Goal: Task Accomplishment & Management: Manage account settings

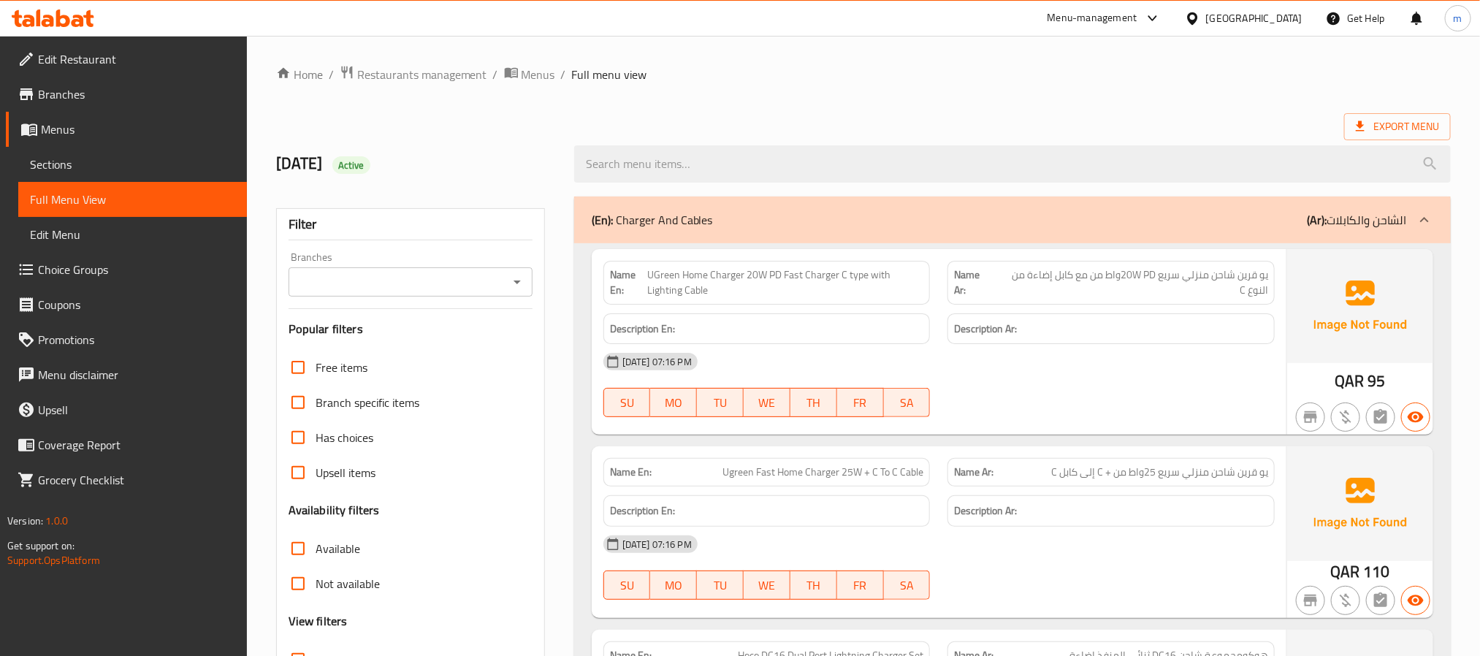
click at [77, 233] on span "Edit Menu" at bounding box center [132, 235] width 205 height 18
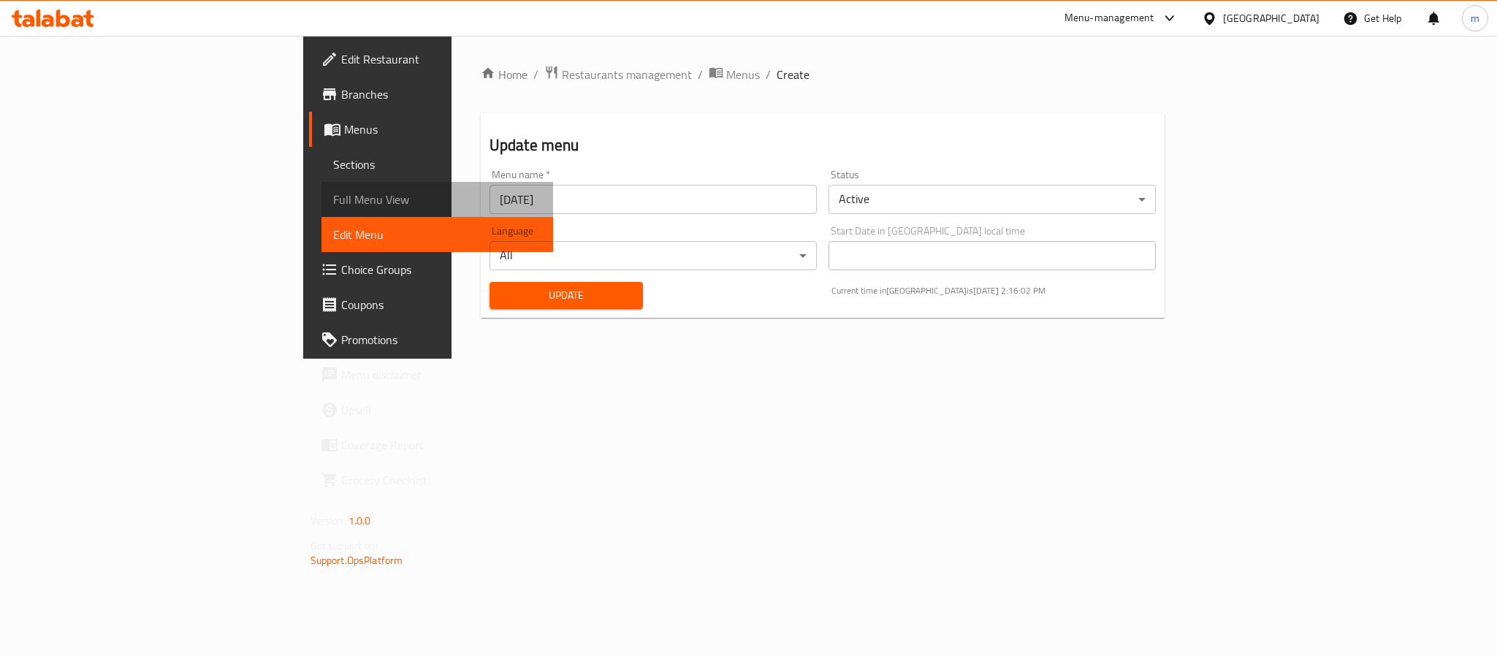
click at [333, 194] on span "Full Menu View" at bounding box center [437, 200] width 208 height 18
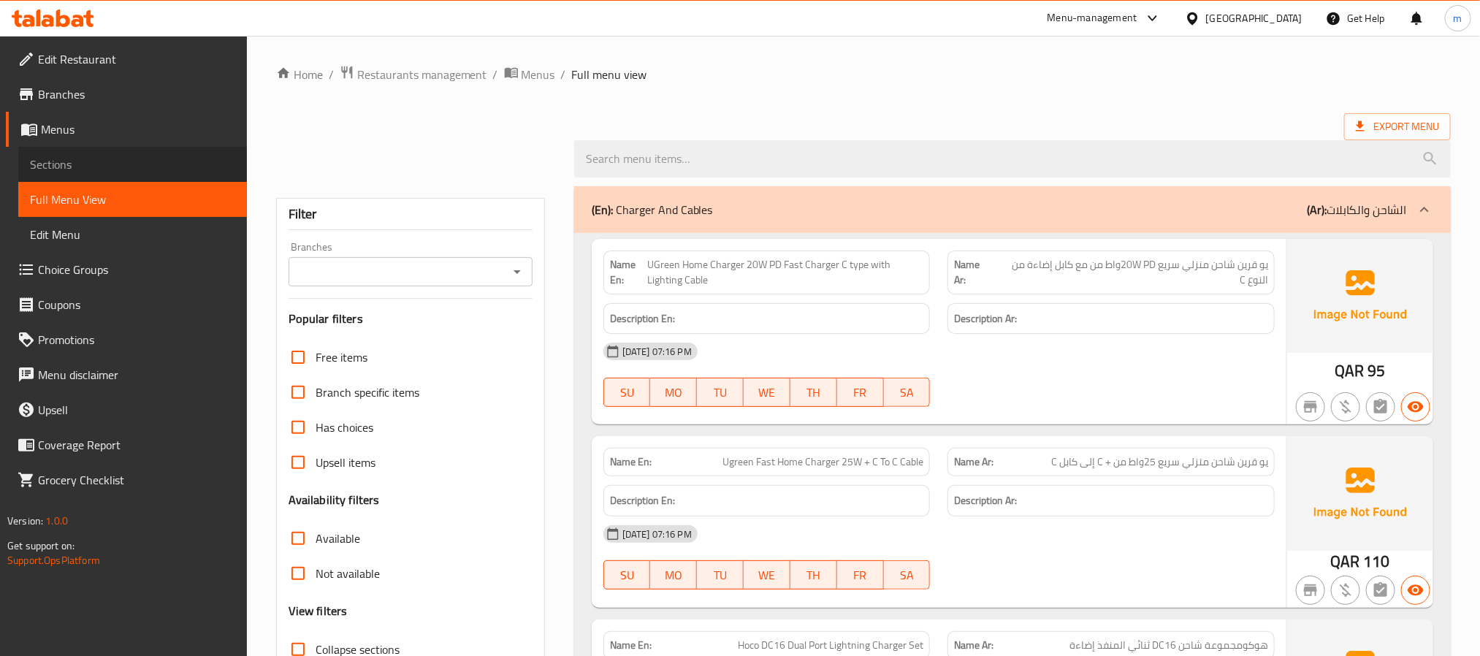
click at [81, 164] on span "Sections" at bounding box center [132, 165] width 205 height 18
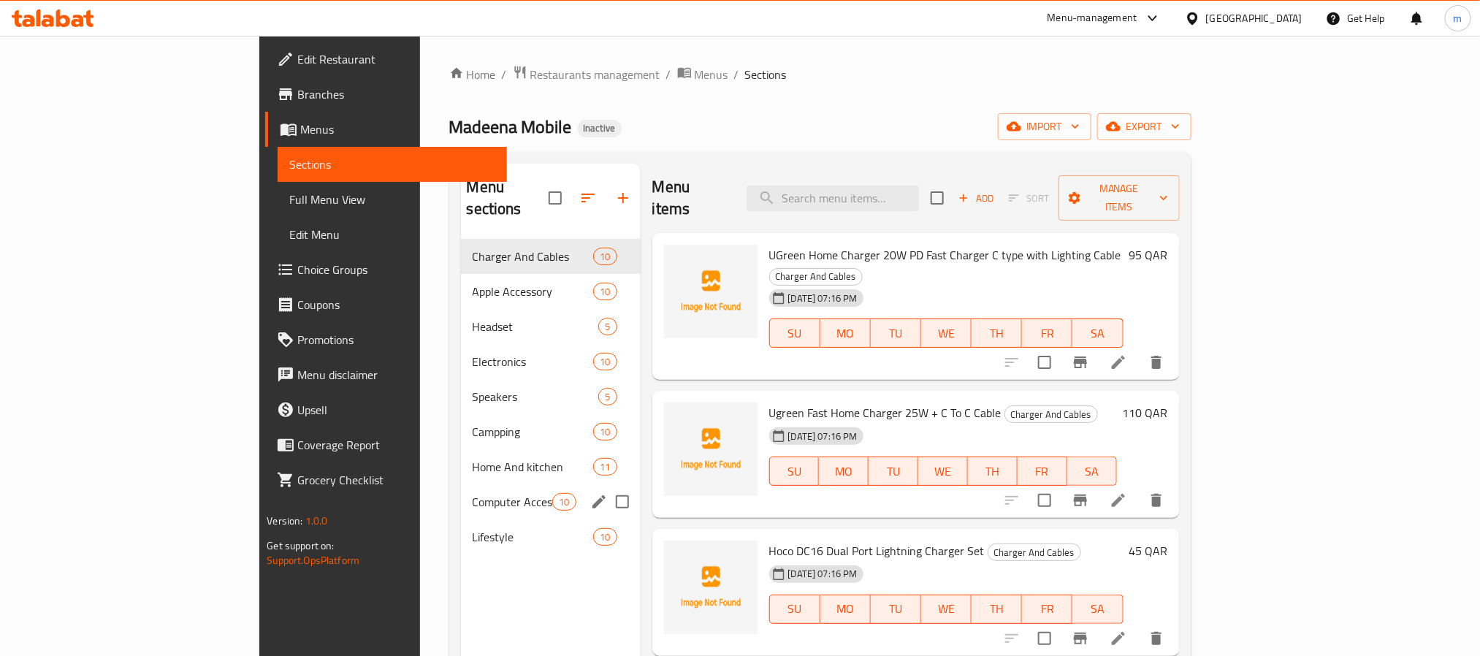
click at [607, 487] on input "Menu sections" at bounding box center [622, 502] width 31 height 31
checkbox input "true"
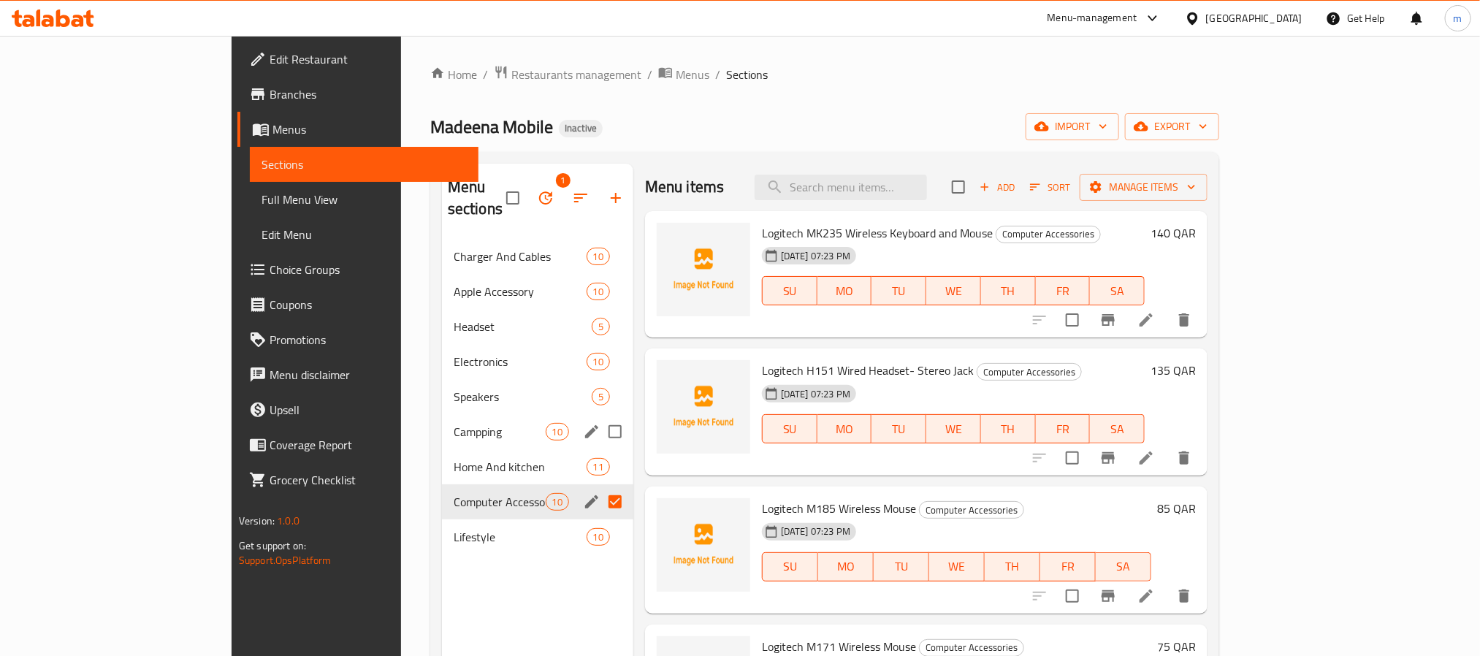
click at [600, 416] on input "Menu sections" at bounding box center [615, 431] width 31 height 31
checkbox input "true"
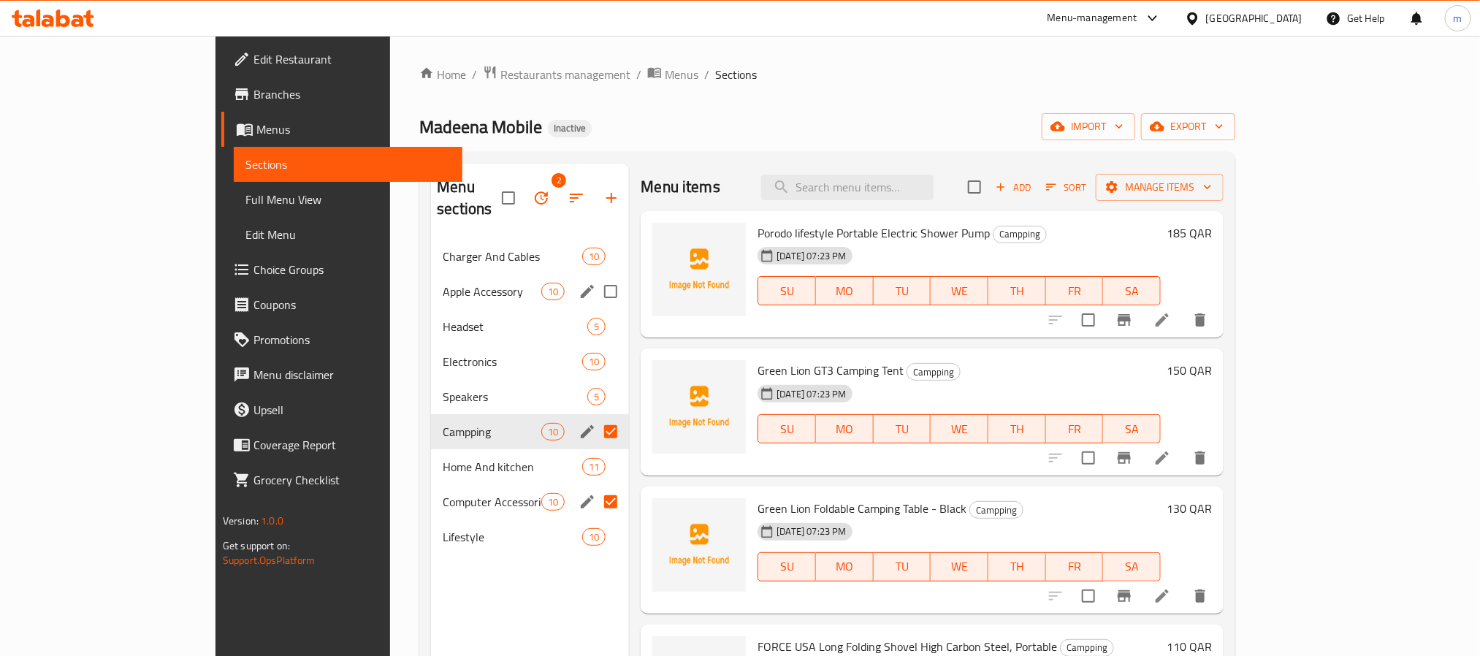
click at [595, 276] on input "Menu sections" at bounding box center [610, 291] width 31 height 31
checkbox input "true"
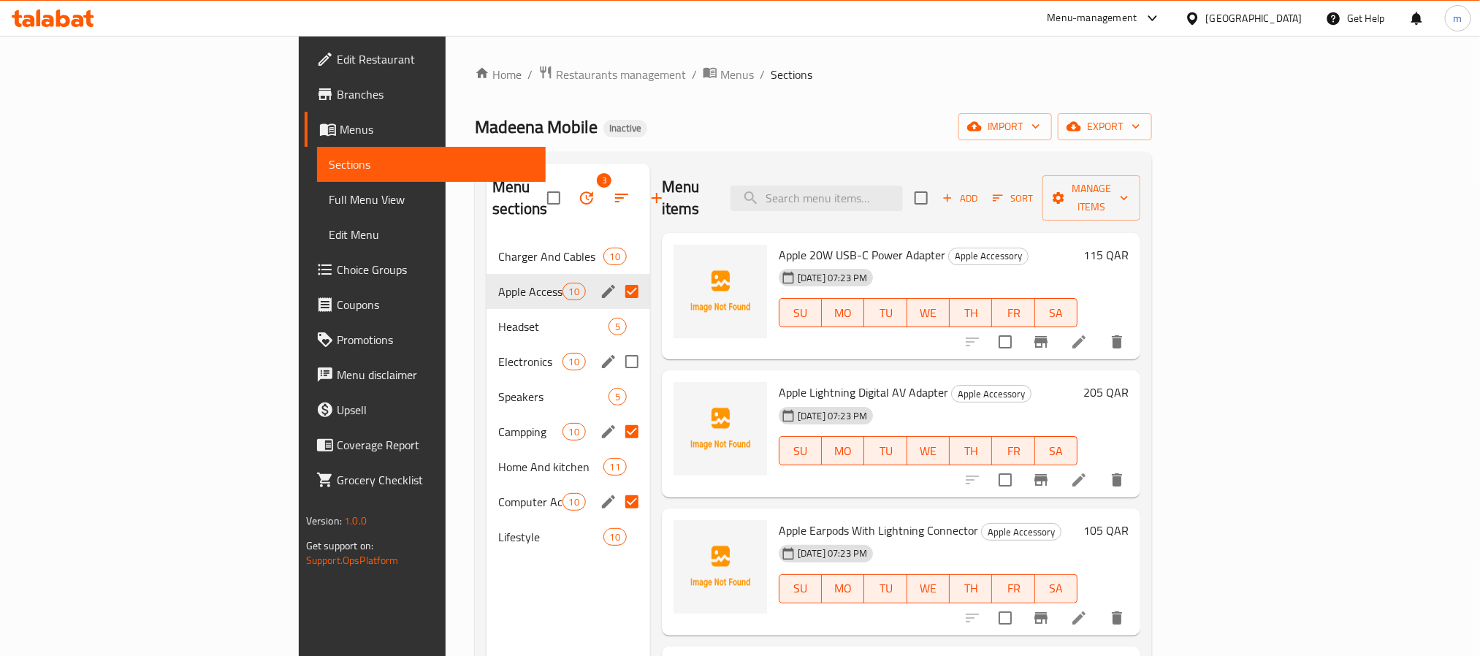
click at [617, 346] on input "Menu sections" at bounding box center [632, 361] width 31 height 31
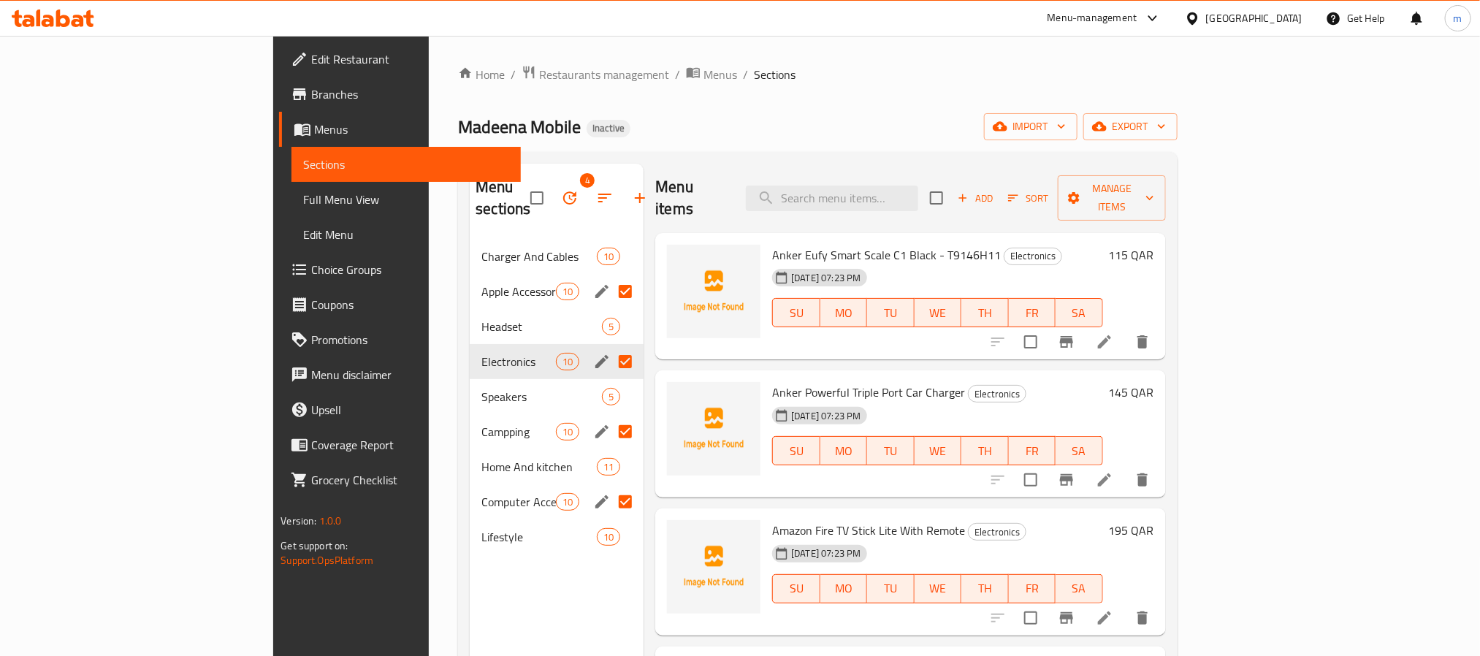
drag, startPoint x: 451, startPoint y: 191, endPoint x: 583, endPoint y: 94, distance: 163.5
click at [583, 94] on div "Home / Restaurants management / Menus / Sections Madeena Mobile Inactive import…" at bounding box center [817, 448] width 719 height 766
click at [596, 189] on icon "button" at bounding box center [605, 198] width 18 height 18
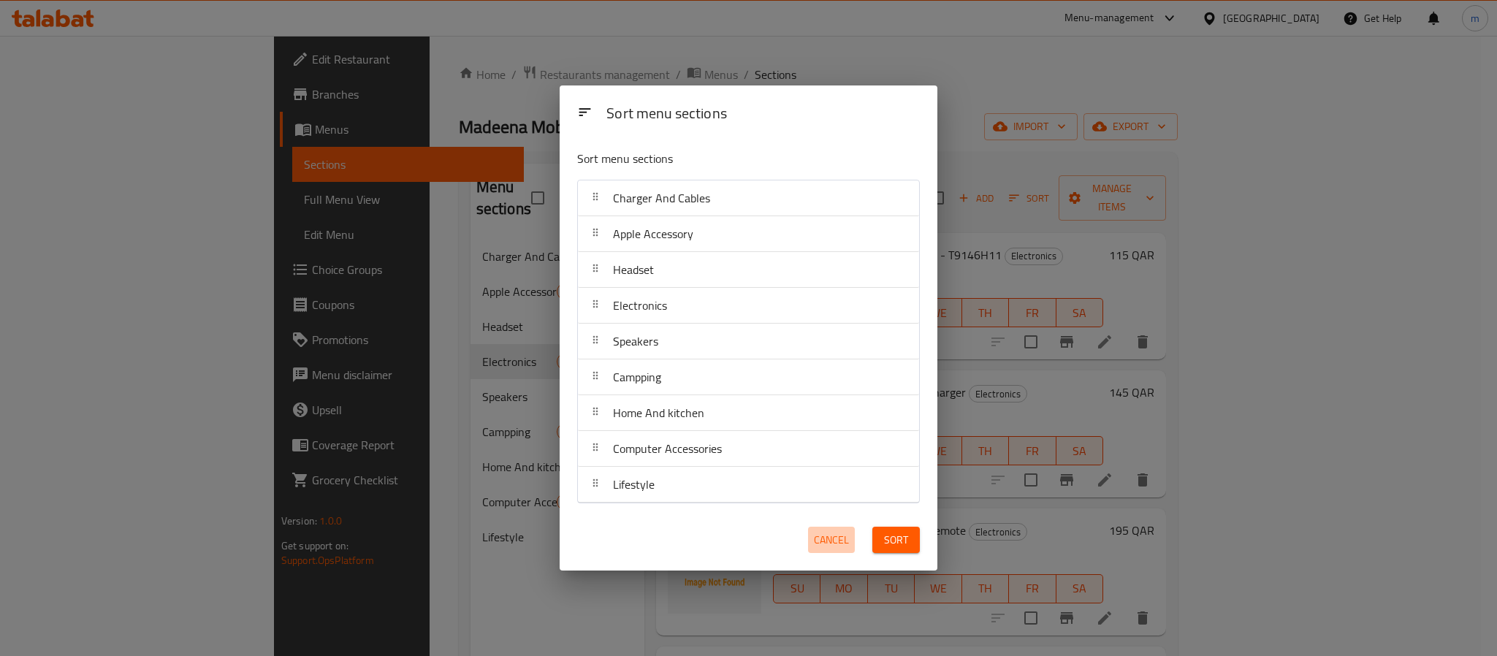
click at [835, 543] on span "Cancel" at bounding box center [831, 540] width 35 height 18
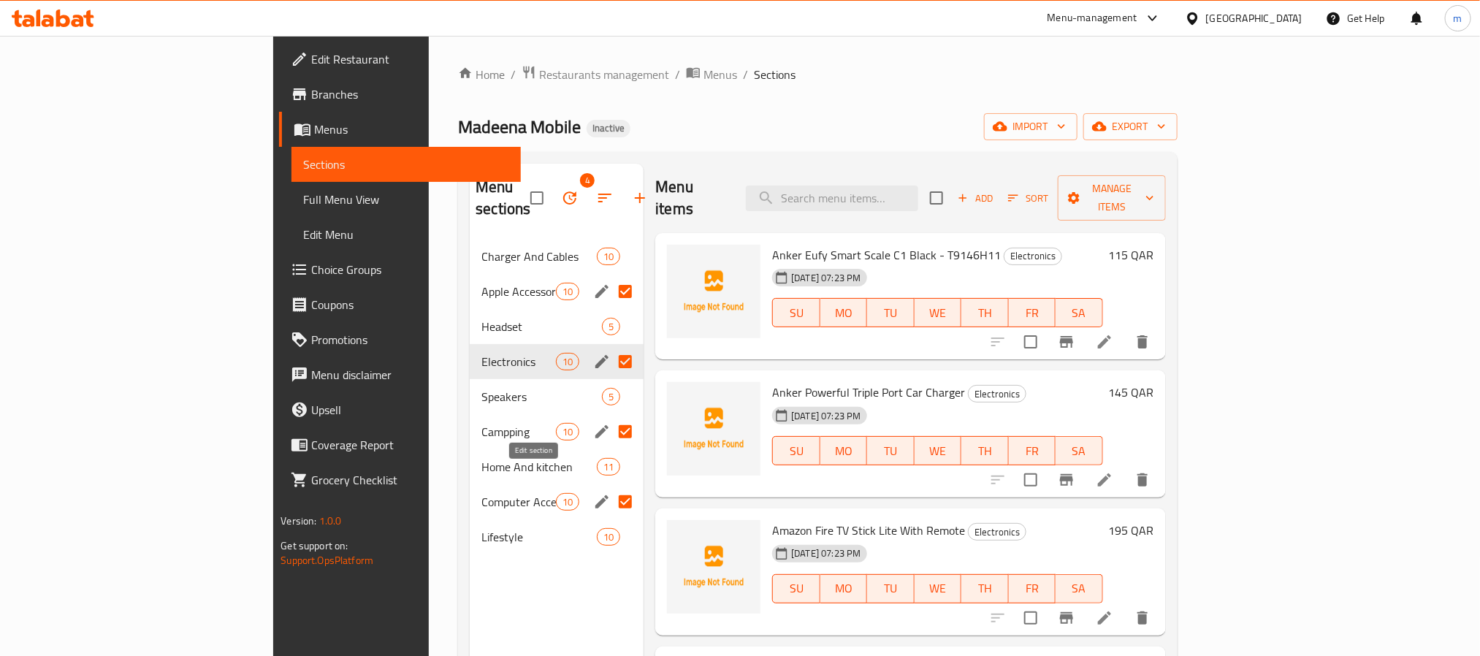
click at [595, 495] on icon "edit" at bounding box center [601, 501] width 13 height 13
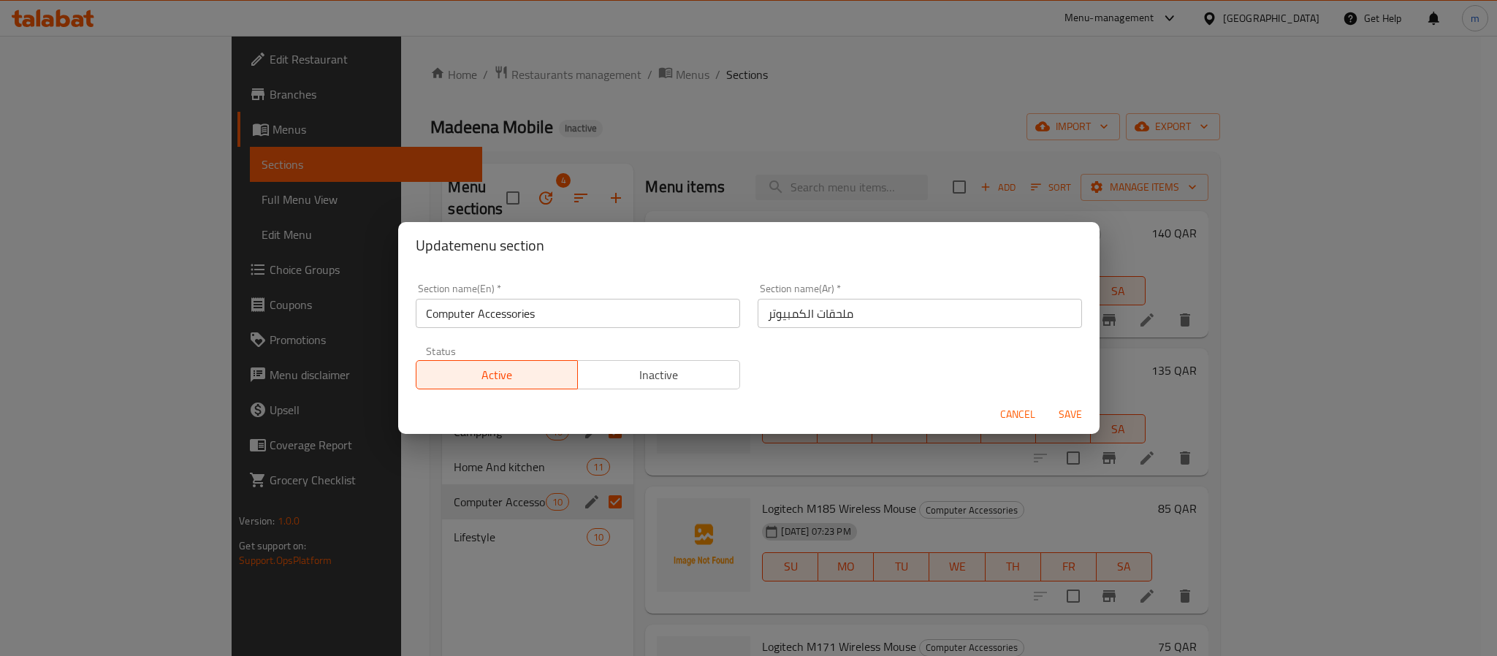
click at [1017, 411] on span "Cancel" at bounding box center [1017, 414] width 35 height 18
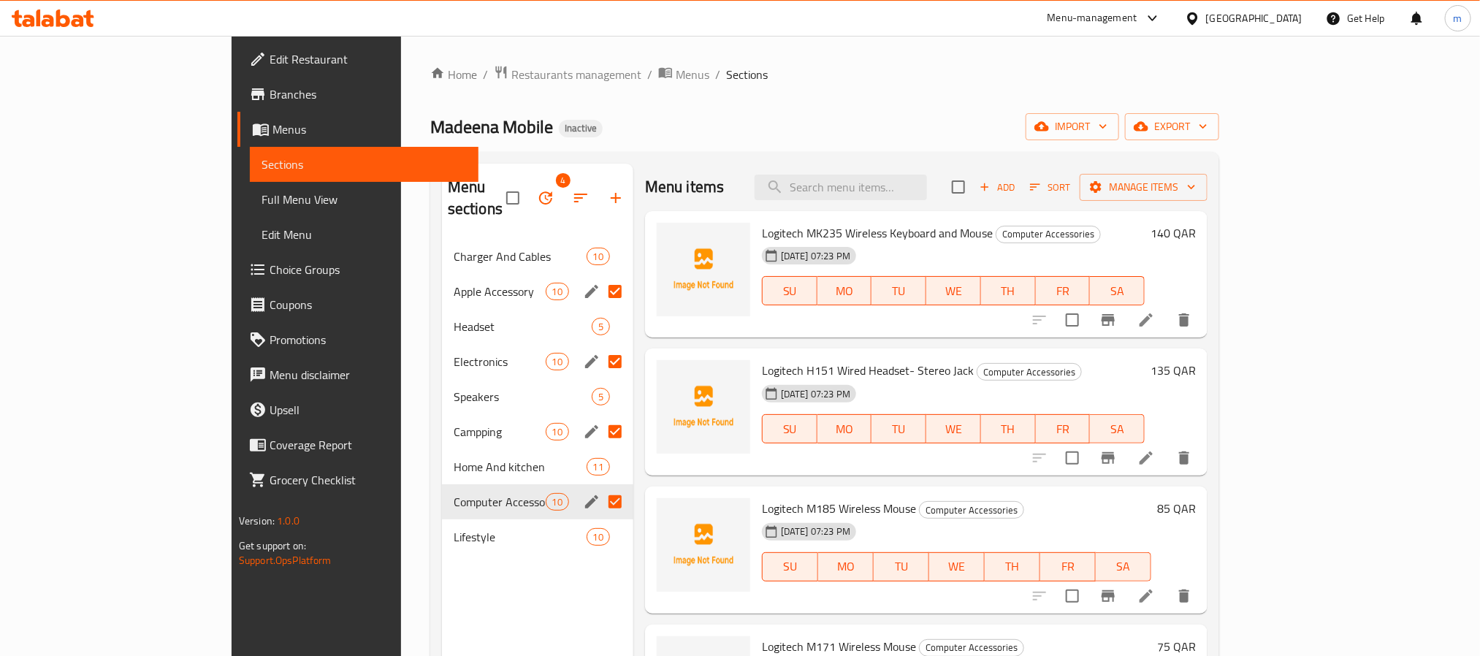
click at [600, 276] on input "Menu sections" at bounding box center [615, 291] width 31 height 31
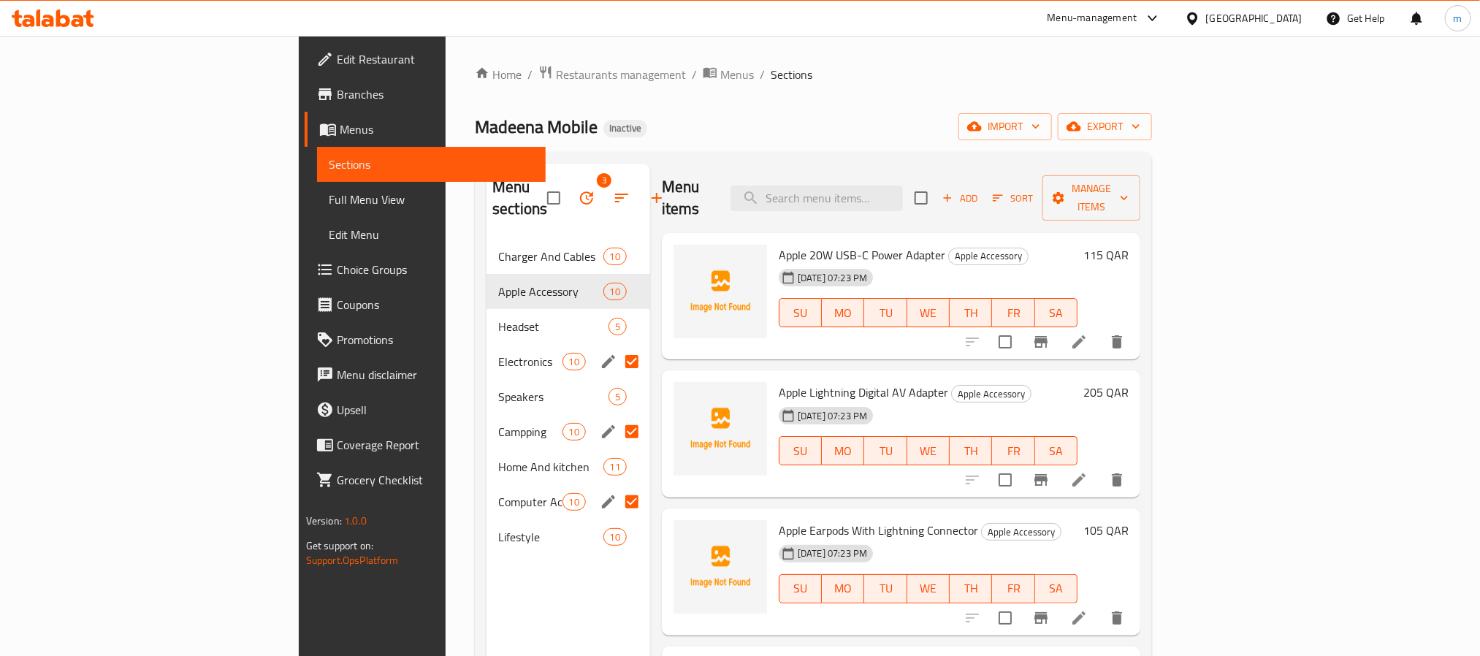
click at [617, 346] on input "Menu sections" at bounding box center [632, 361] width 31 height 31
checkbox input "false"
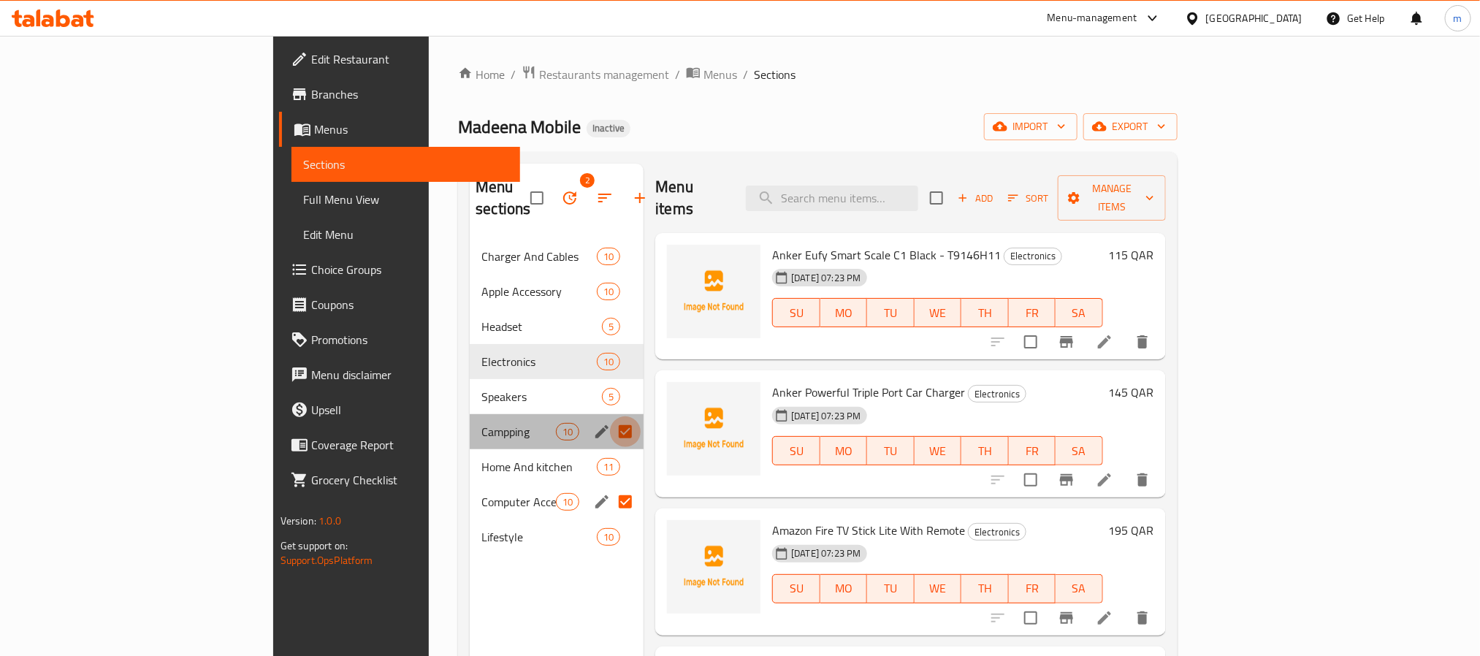
click at [610, 416] on input "Menu sections" at bounding box center [625, 431] width 31 height 31
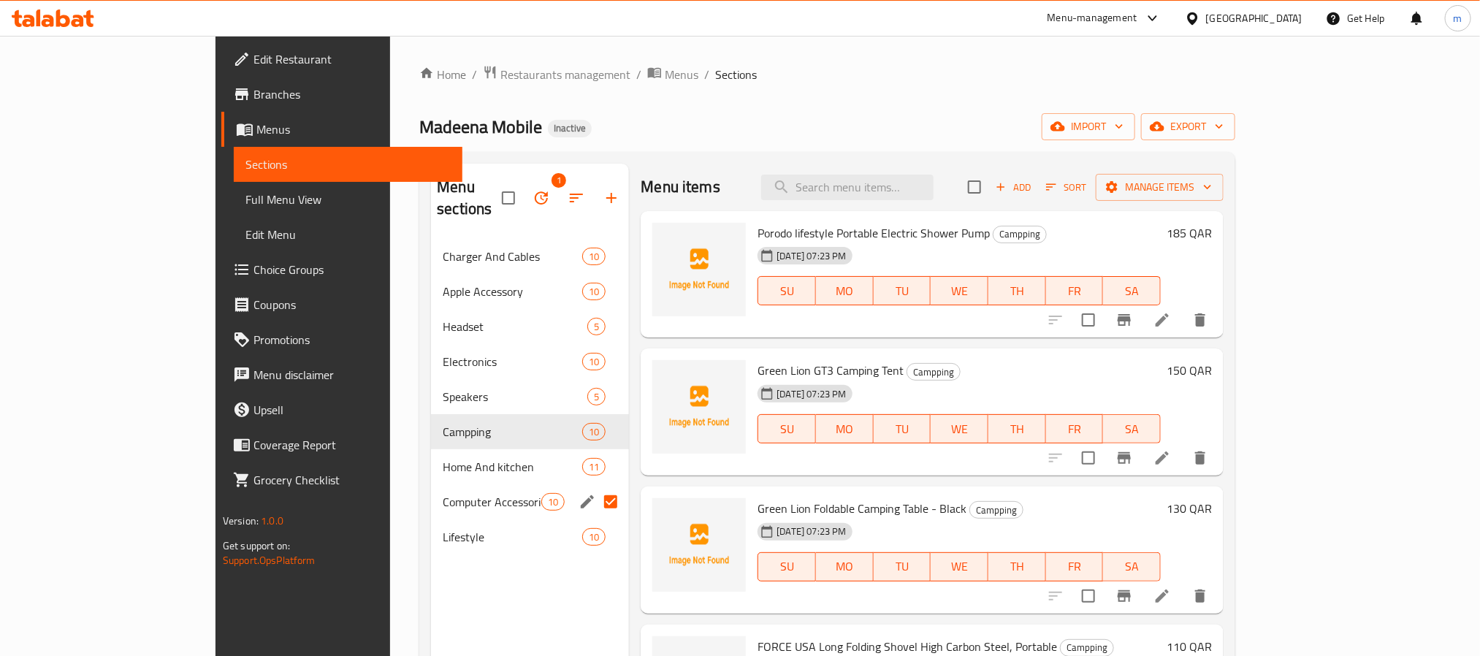
click at [595, 487] on input "Menu sections" at bounding box center [610, 502] width 31 height 31
checkbox input "false"
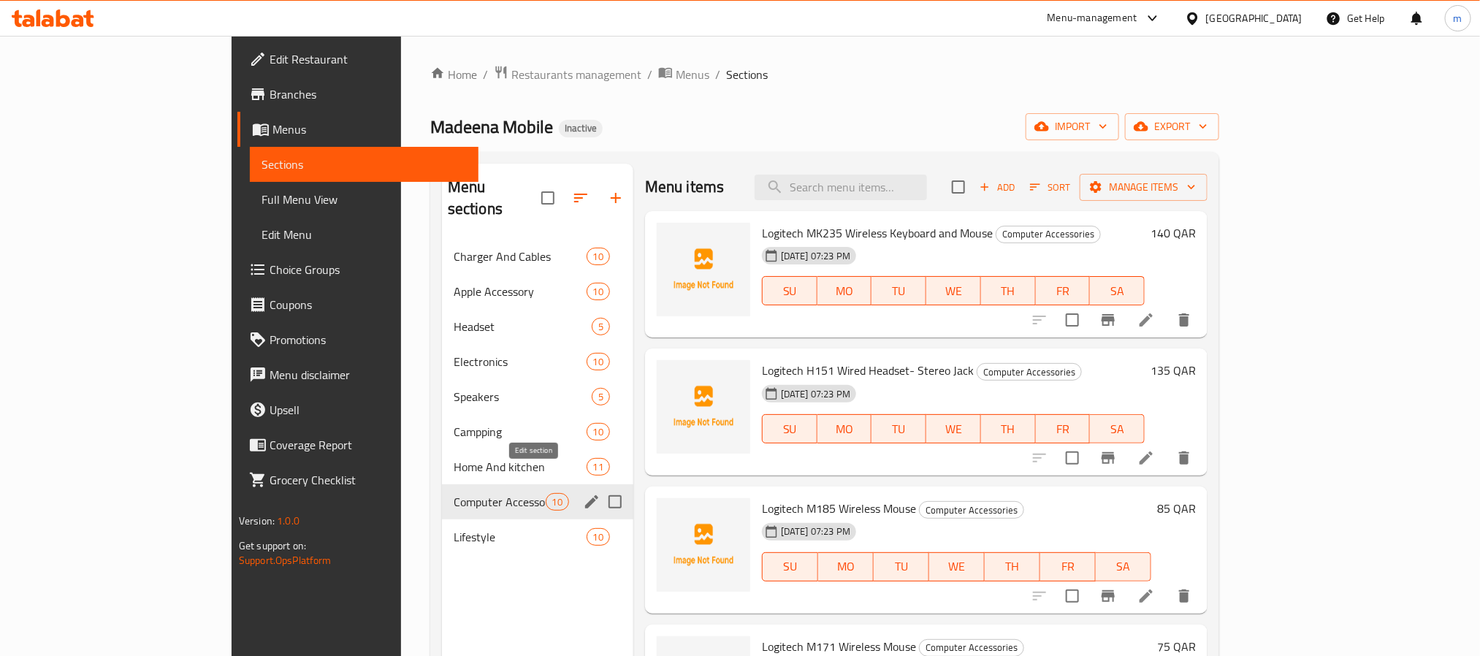
click at [583, 493] on icon "edit" at bounding box center [592, 502] width 18 height 18
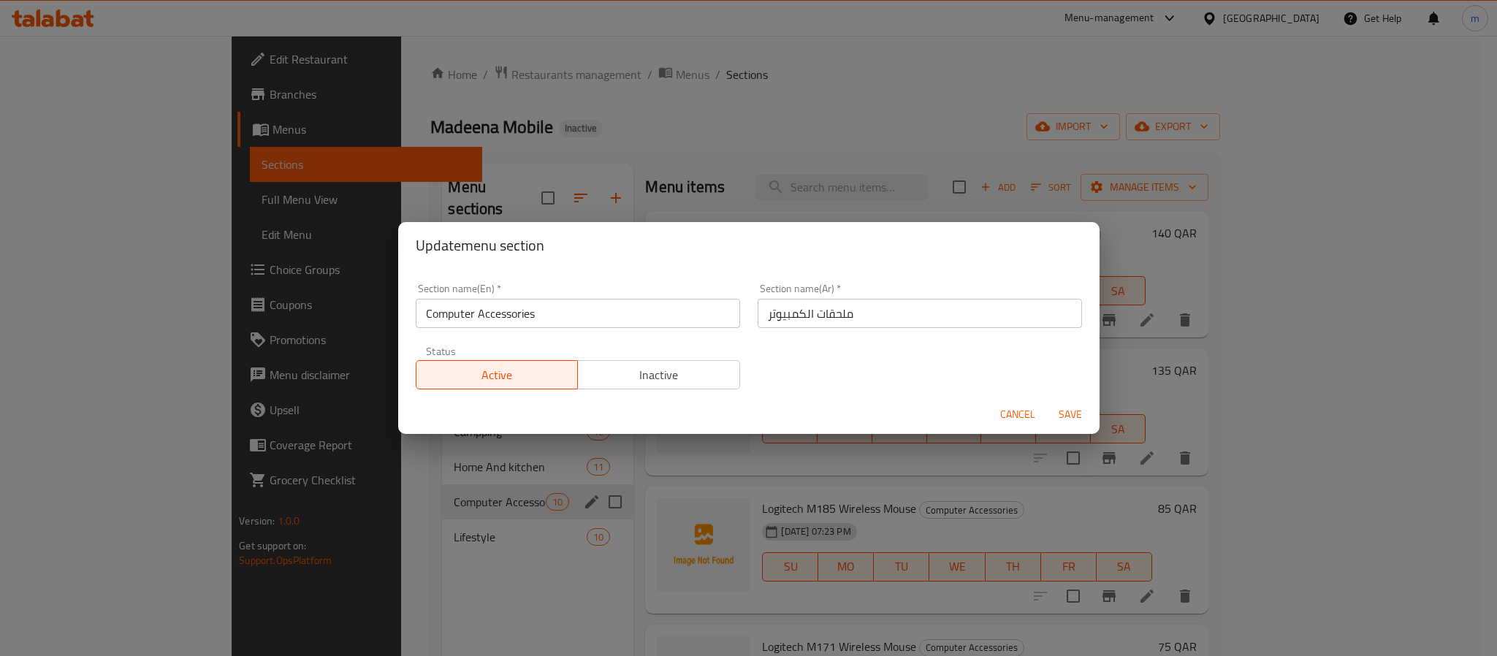
click at [1007, 410] on span "Cancel" at bounding box center [1017, 414] width 35 height 18
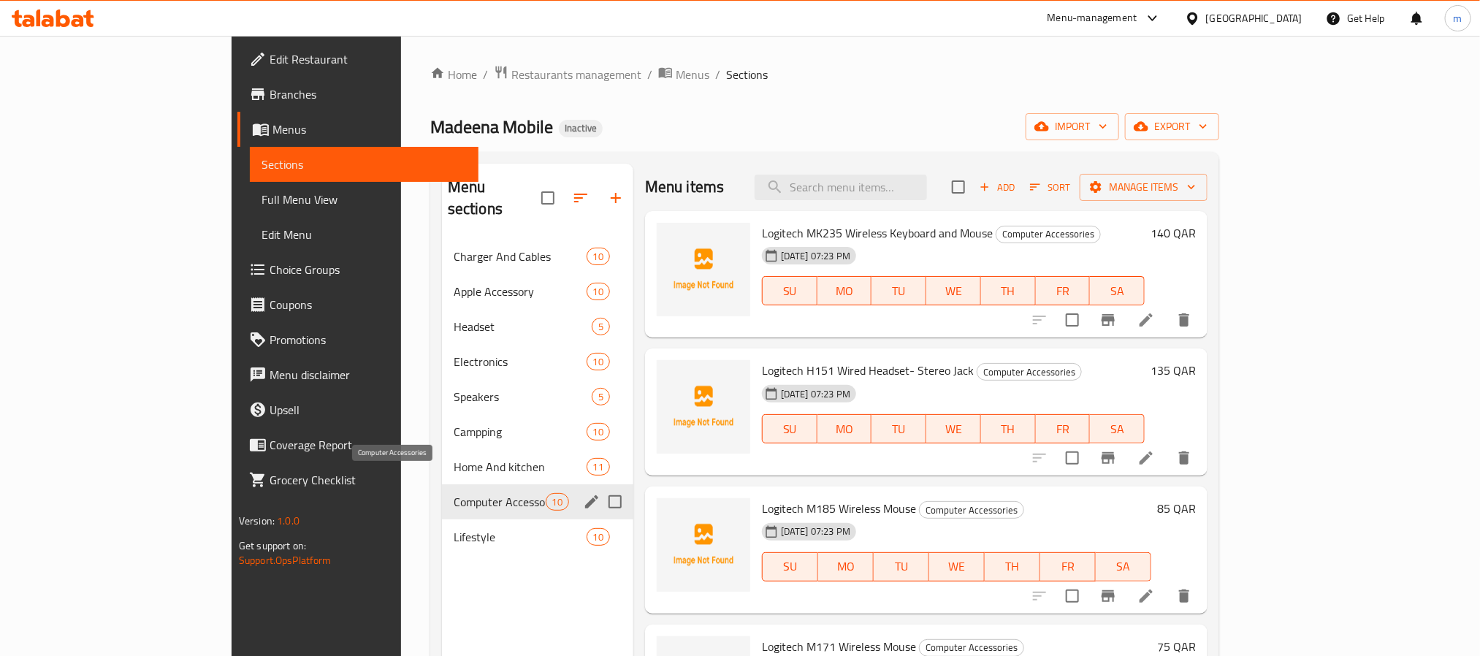
click at [454, 493] on span "Computer Accessories" at bounding box center [500, 502] width 92 height 18
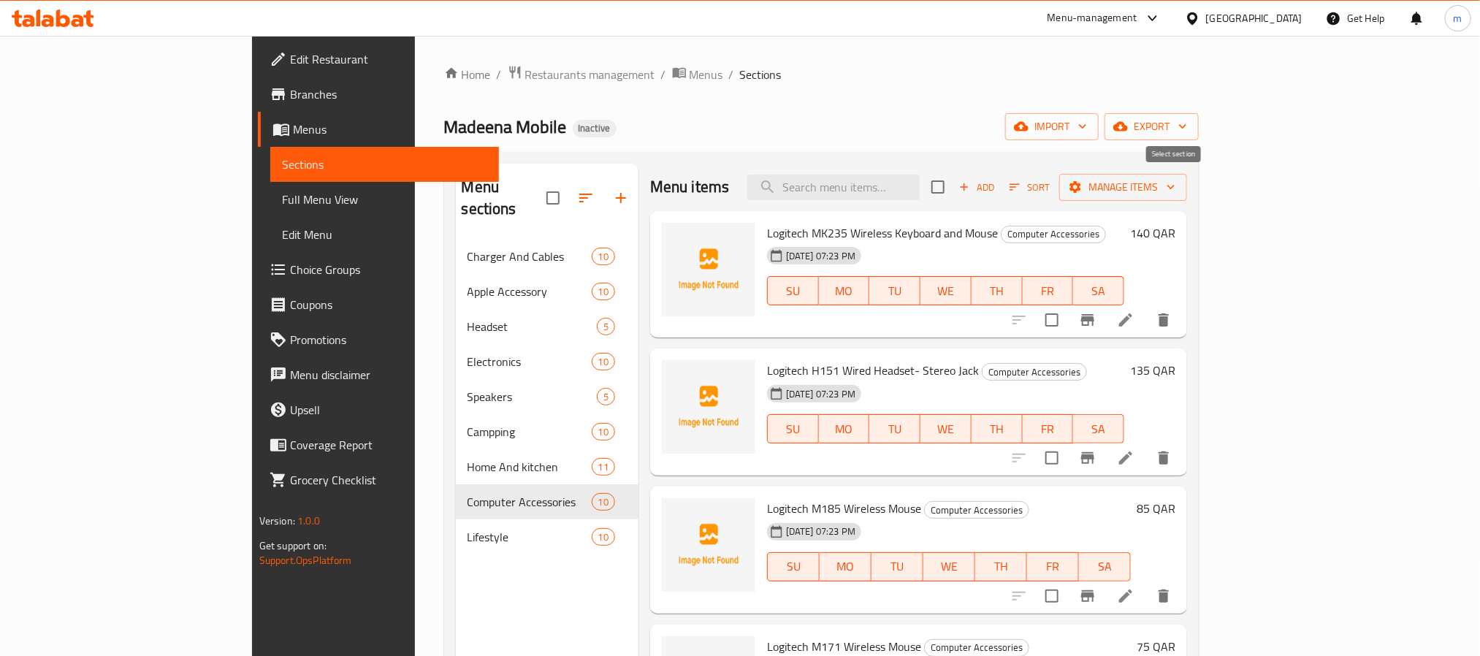
click at [953, 186] on input "checkbox" at bounding box center [938, 187] width 31 height 31
checkbox input "true"
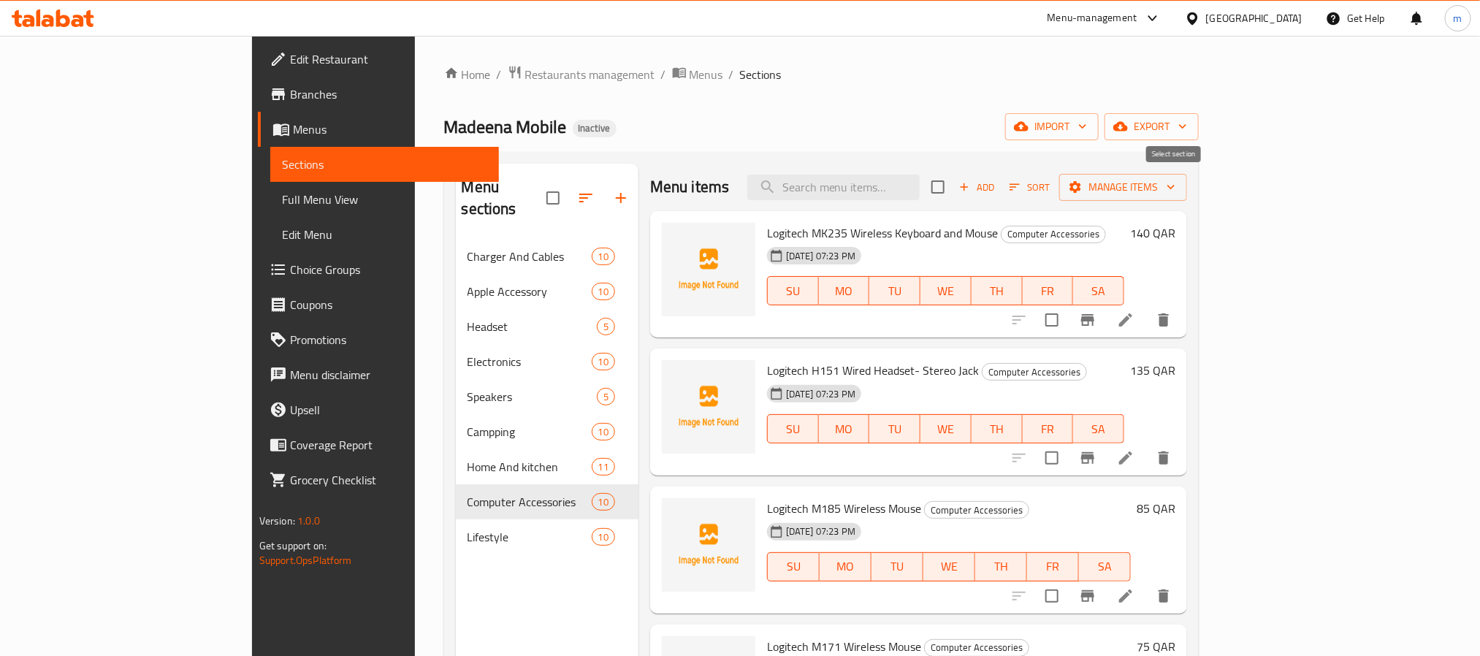
checkbox input "true"
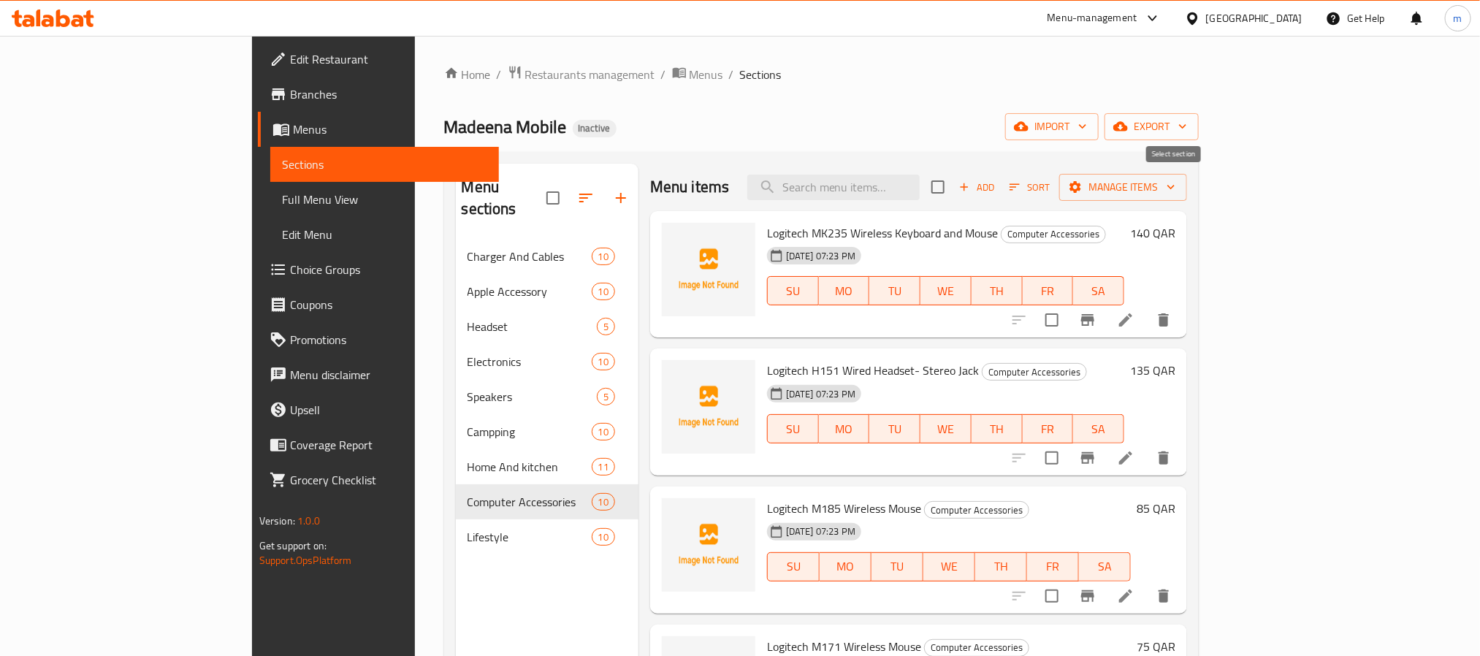
checkbox input "true"
click at [953, 186] on input "checkbox" at bounding box center [938, 187] width 31 height 31
checkbox input "false"
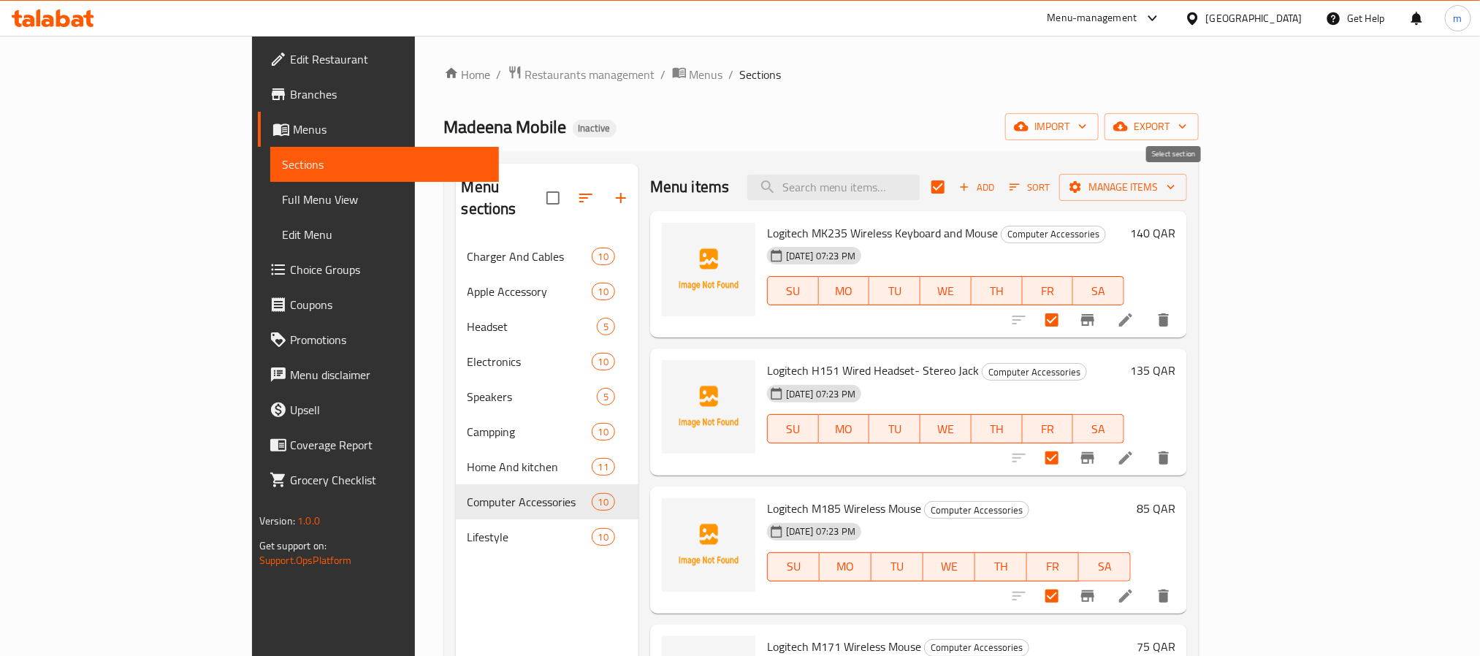
checkbox input "false"
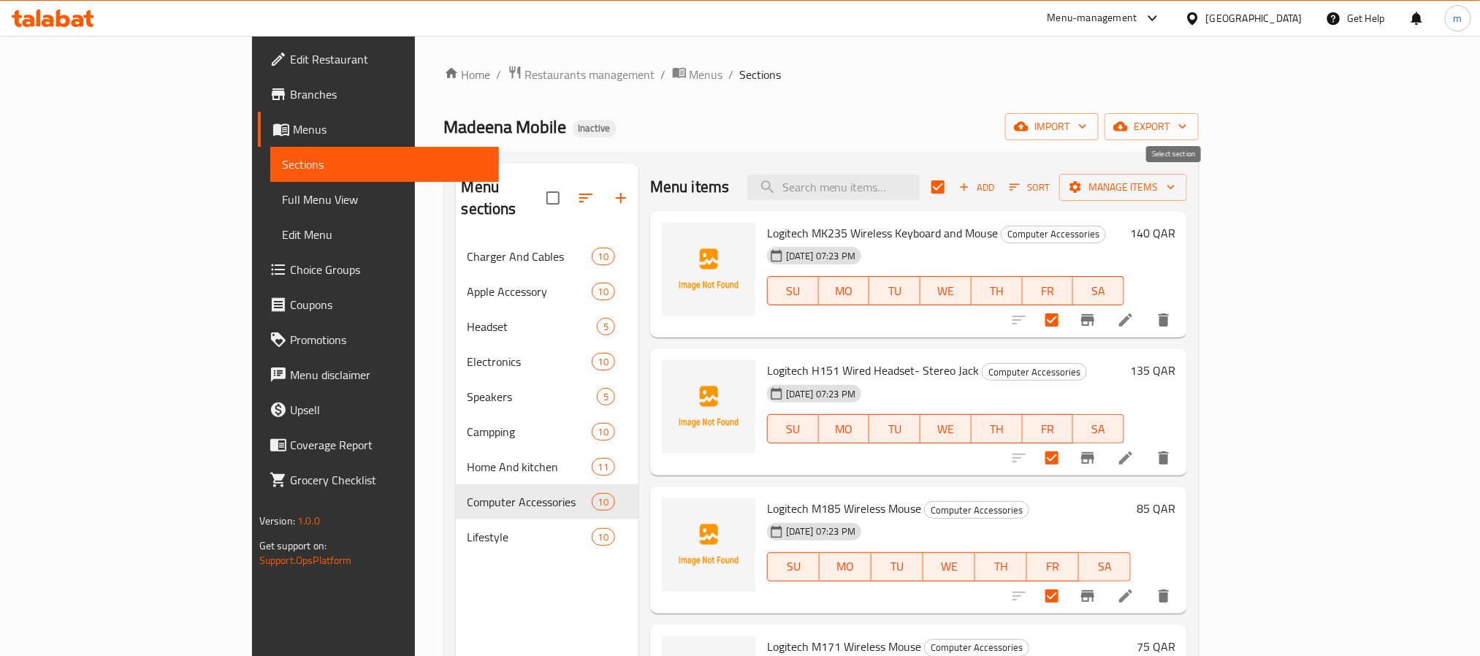
checkbox input "false"
click at [538, 191] on input "checkbox" at bounding box center [553, 198] width 31 height 31
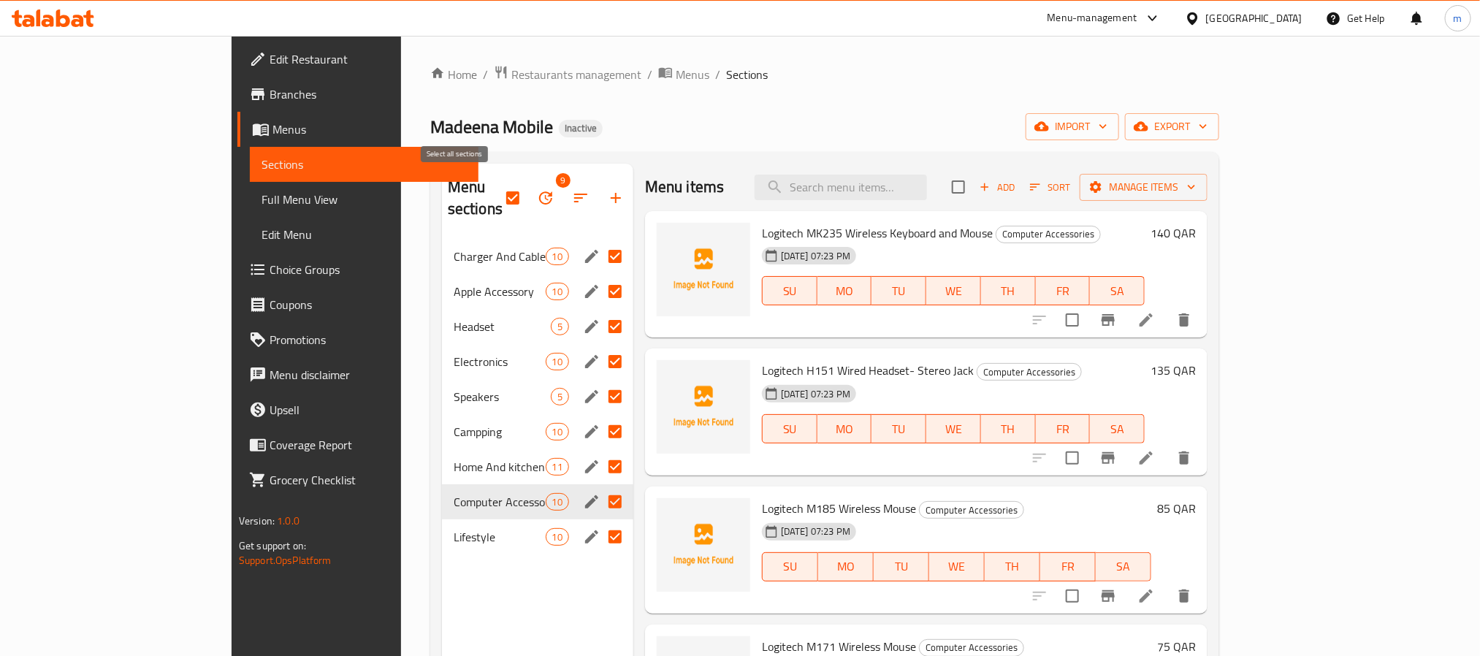
click at [497, 191] on input "checkbox" at bounding box center [512, 198] width 31 height 31
checkbox input "false"
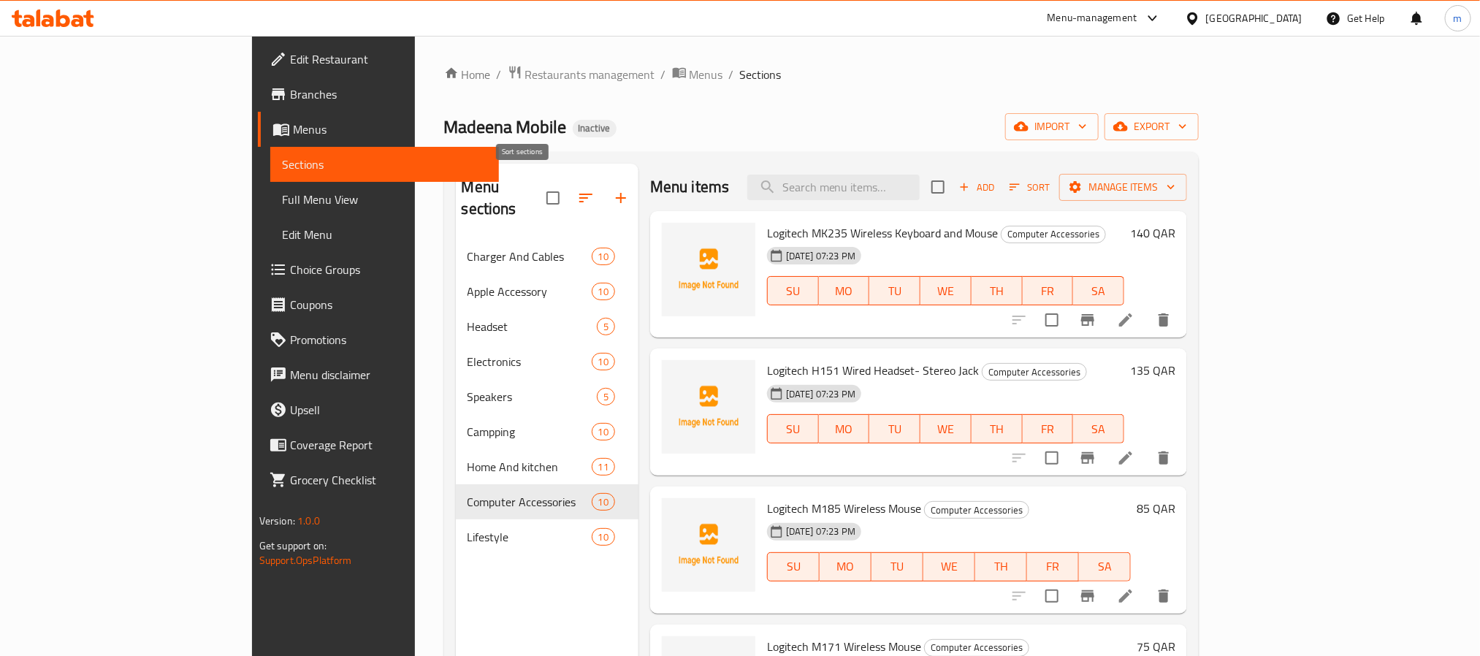
click at [579, 194] on icon "button" at bounding box center [585, 198] width 13 height 9
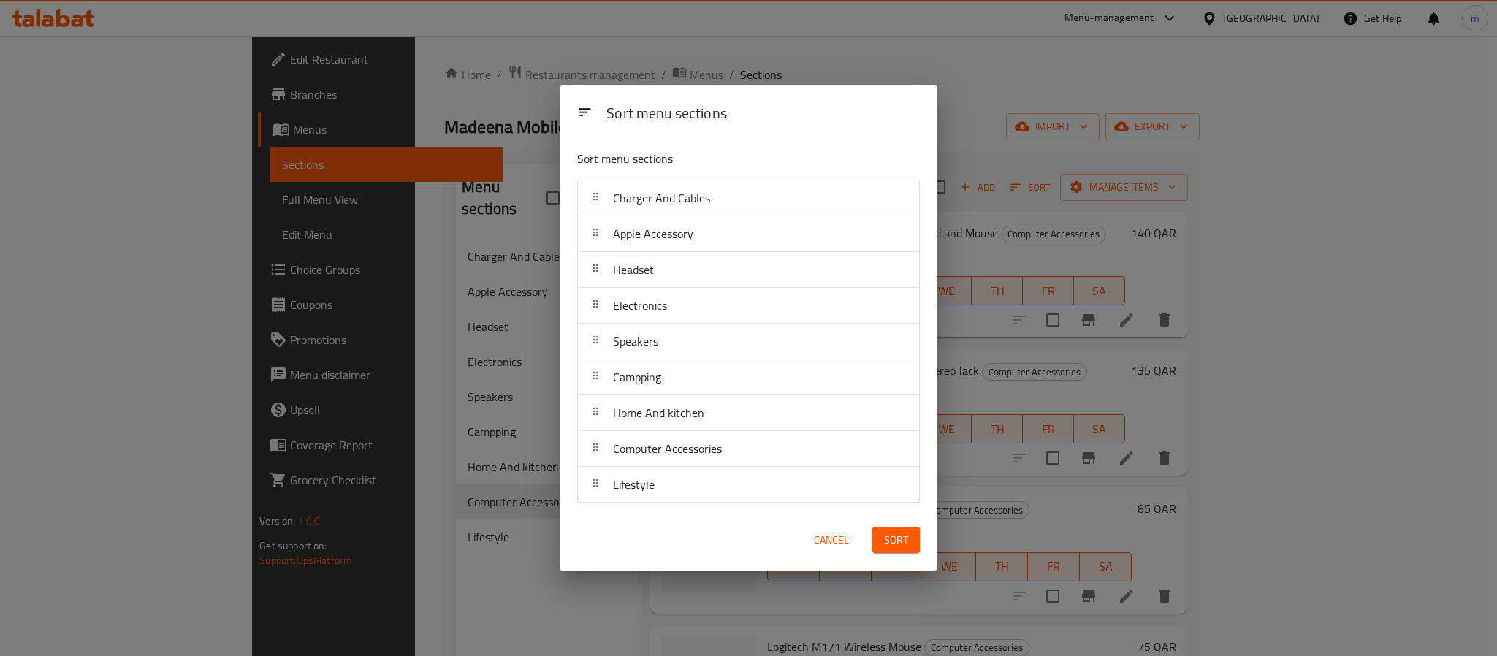
click at [822, 539] on span "Cancel" at bounding box center [831, 540] width 35 height 18
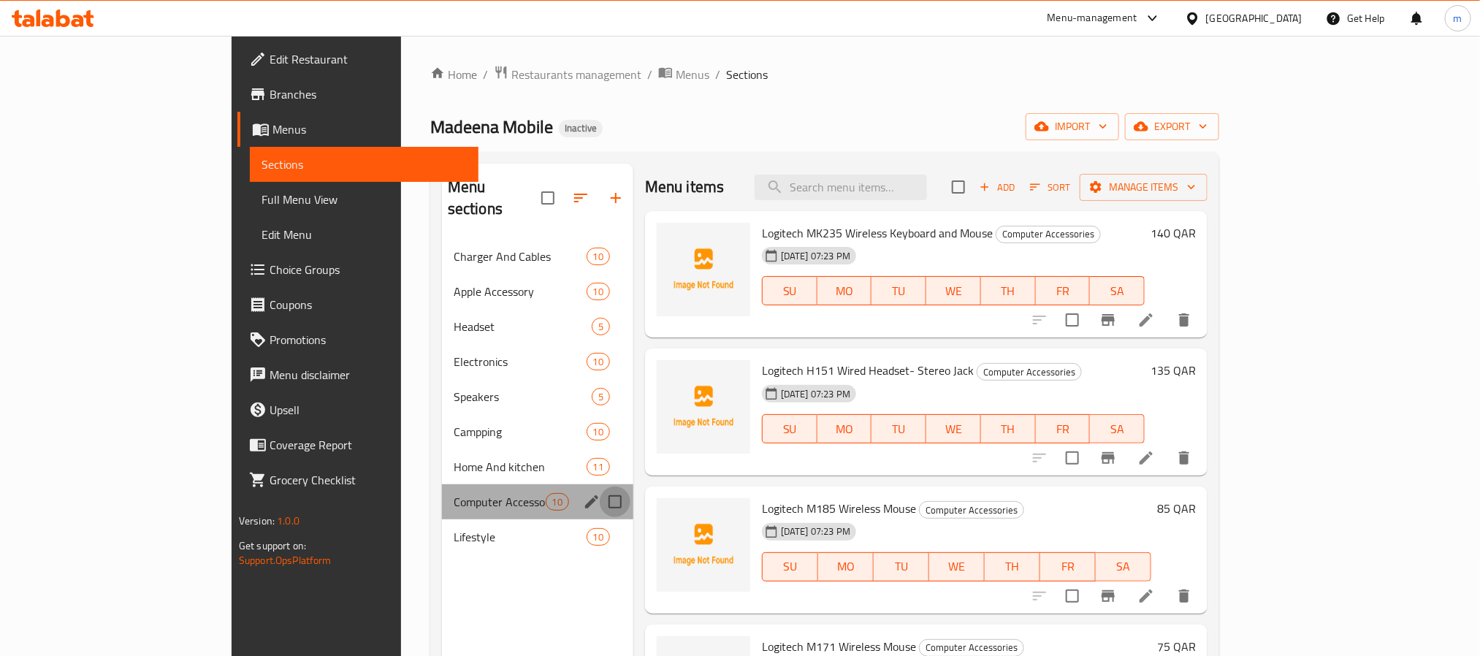
click at [600, 487] on input "Menu sections" at bounding box center [615, 502] width 31 height 31
checkbox input "true"
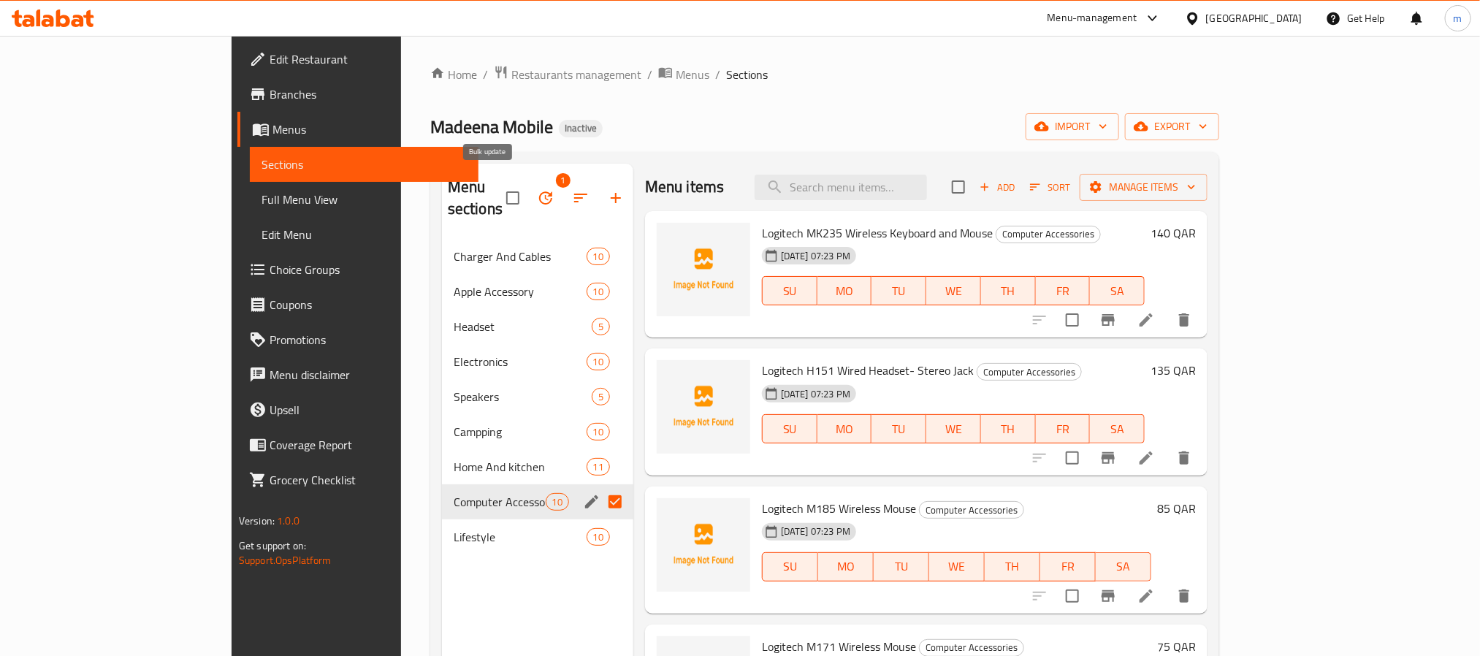
click at [537, 195] on icon "button" at bounding box center [546, 198] width 18 height 18
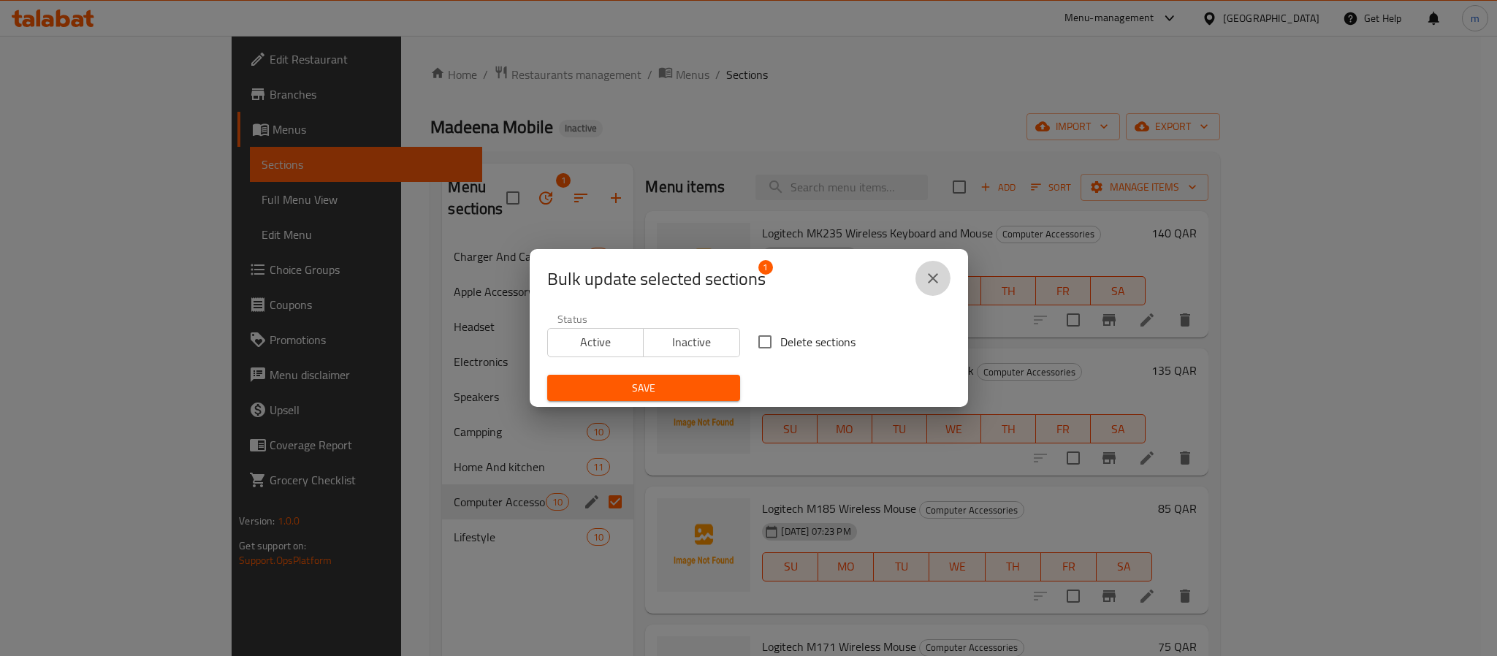
click at [927, 272] on icon "close" at bounding box center [933, 279] width 18 height 18
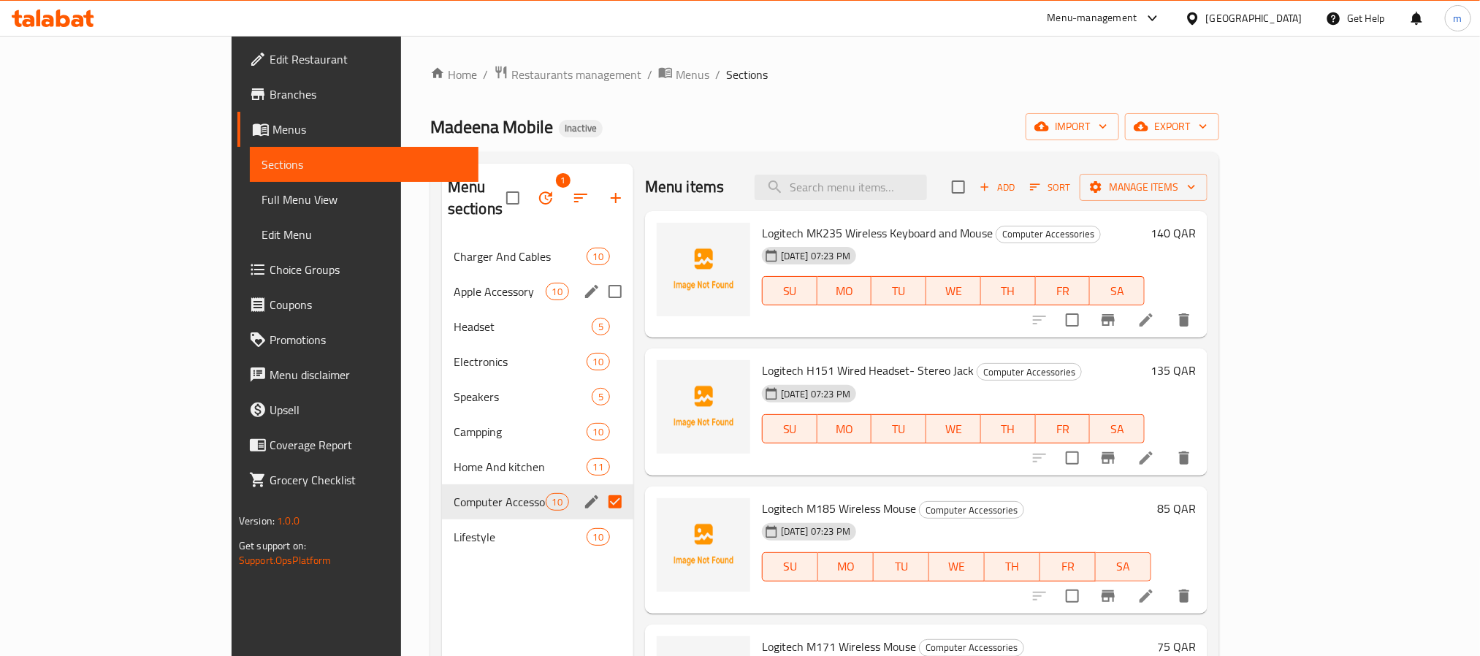
click at [600, 276] on input "Menu sections" at bounding box center [615, 291] width 31 height 31
checkbox input "true"
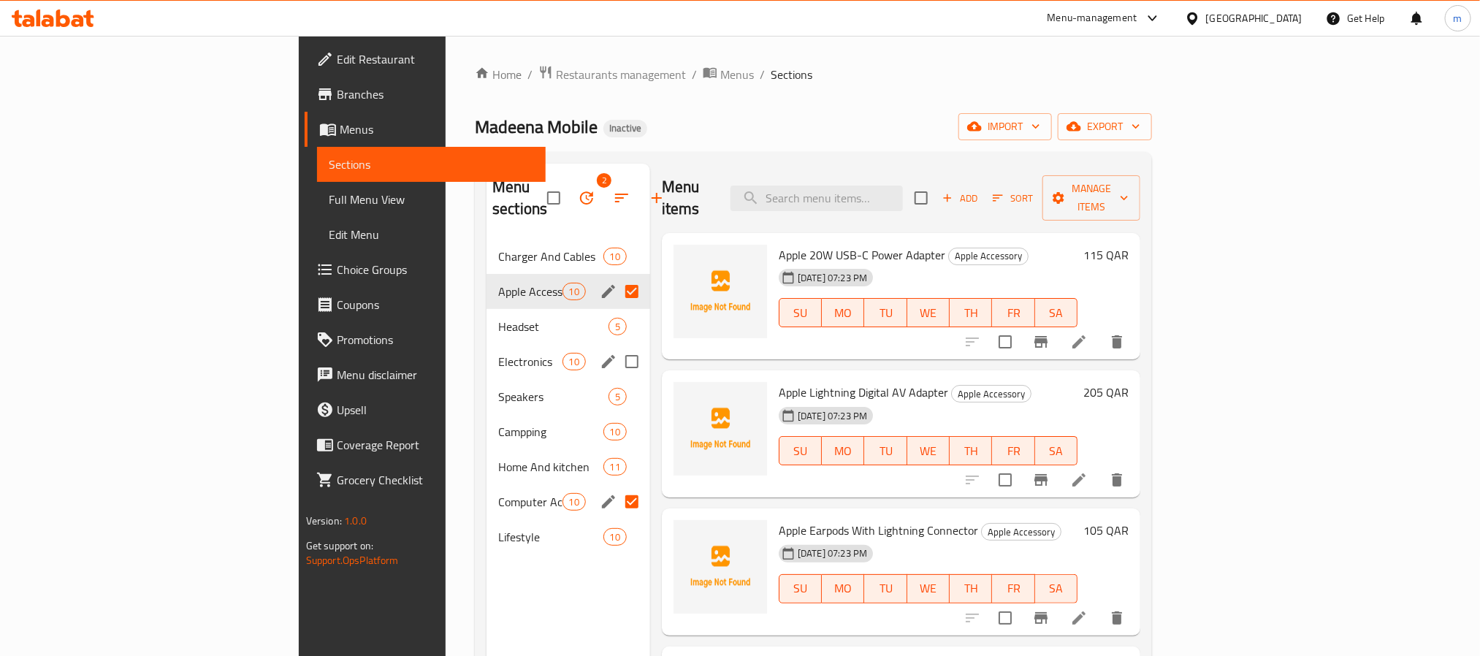
click at [617, 346] on input "Menu sections" at bounding box center [632, 361] width 31 height 31
checkbox input "true"
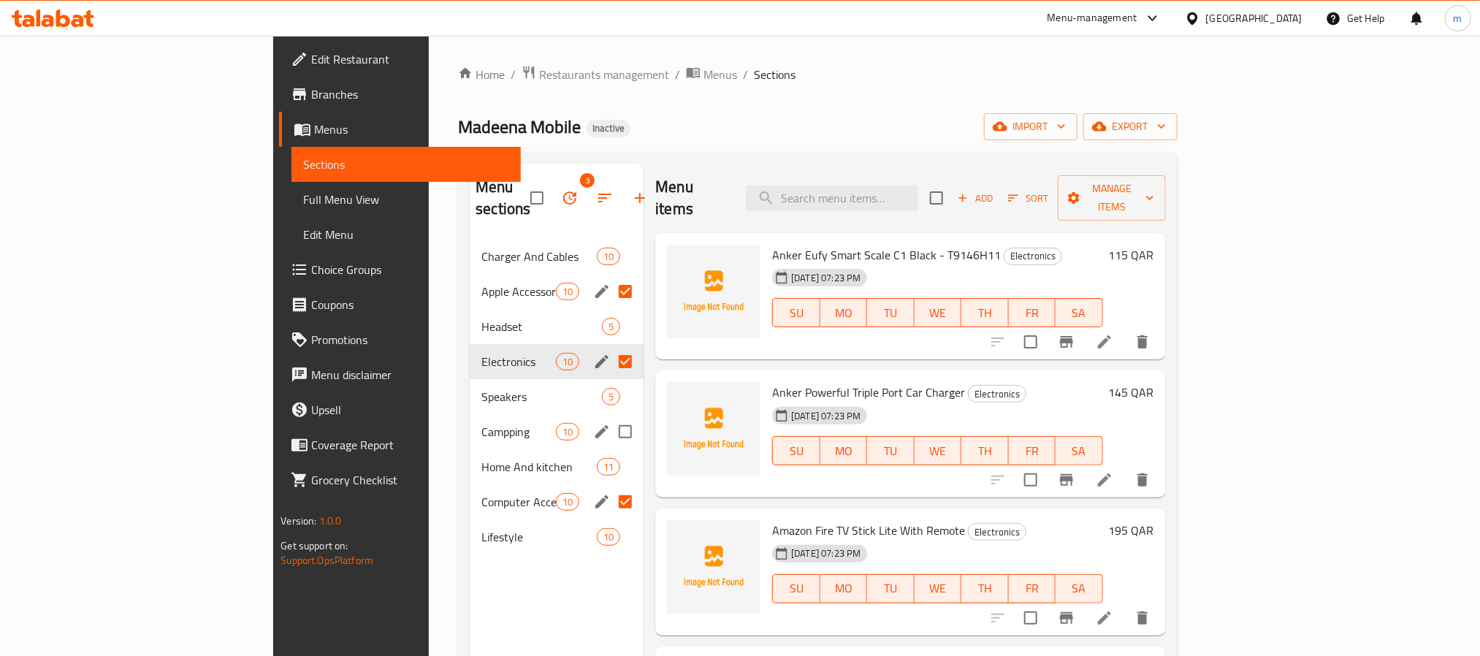
click at [610, 416] on input "Menu sections" at bounding box center [625, 431] width 31 height 31
checkbox input "true"
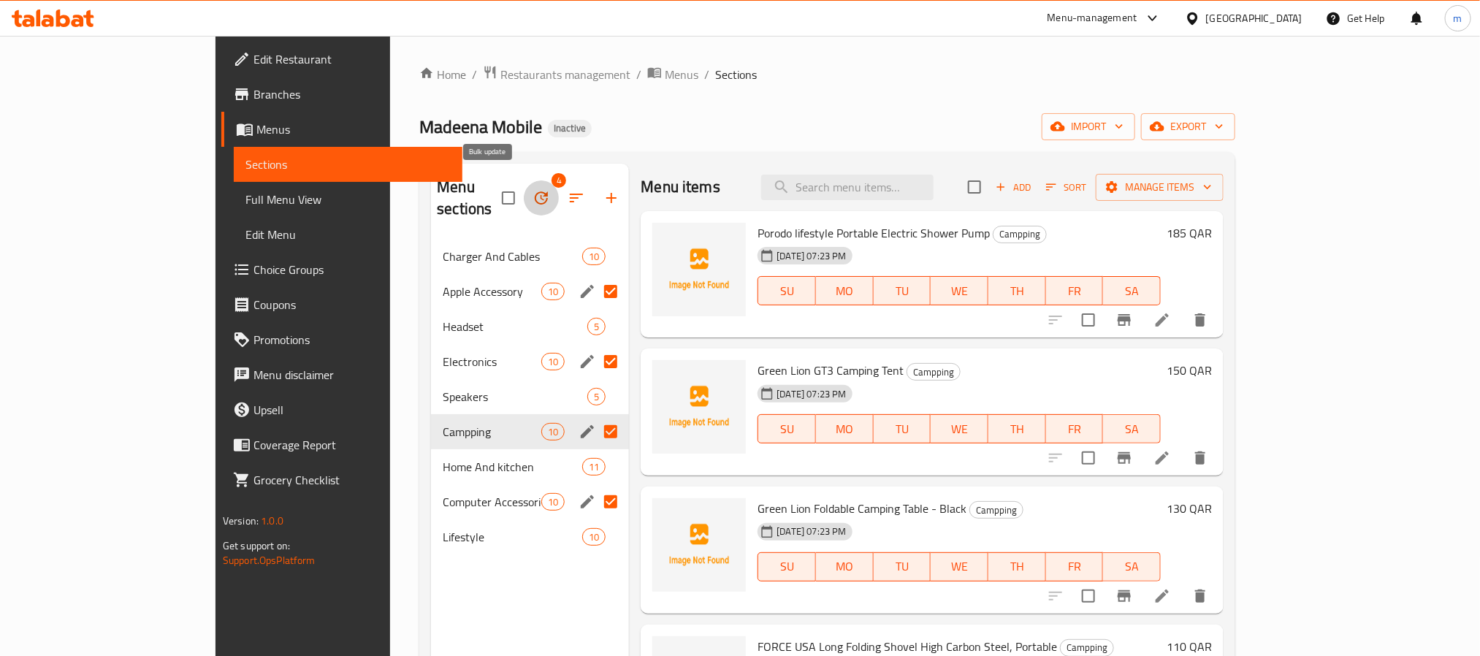
click at [535, 191] on icon "button" at bounding box center [541, 197] width 13 height 13
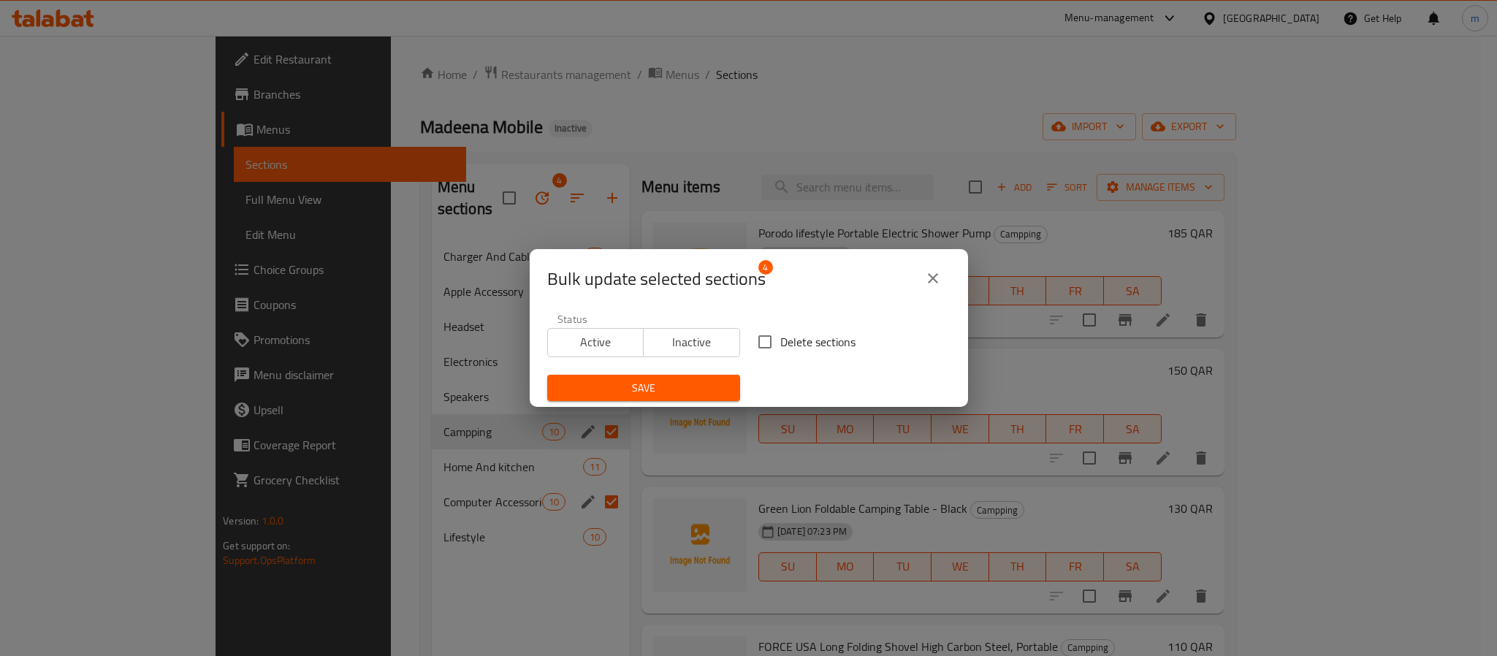
click at [761, 340] on input "Delete sections" at bounding box center [764, 342] width 31 height 31
checkbox input "true"
click at [655, 386] on span "Save" at bounding box center [643, 388] width 169 height 18
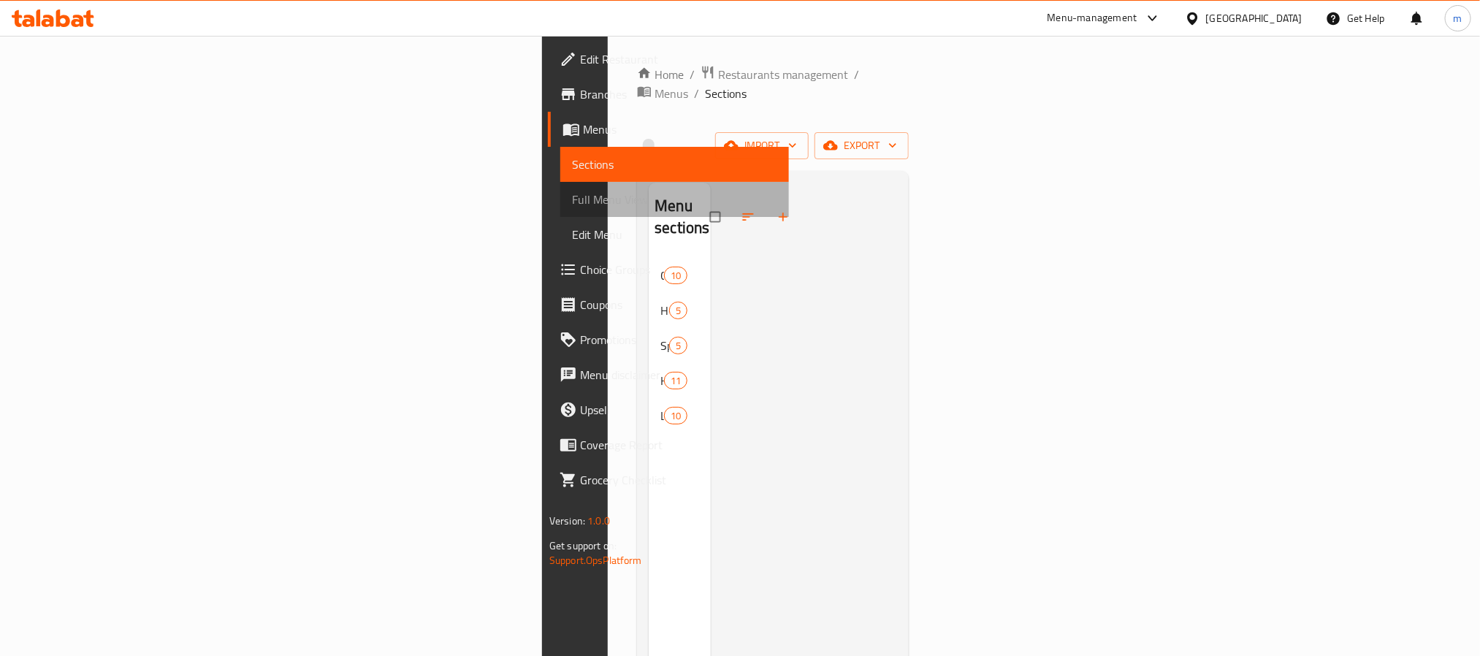
click at [572, 197] on span "Full Menu View" at bounding box center [674, 200] width 205 height 18
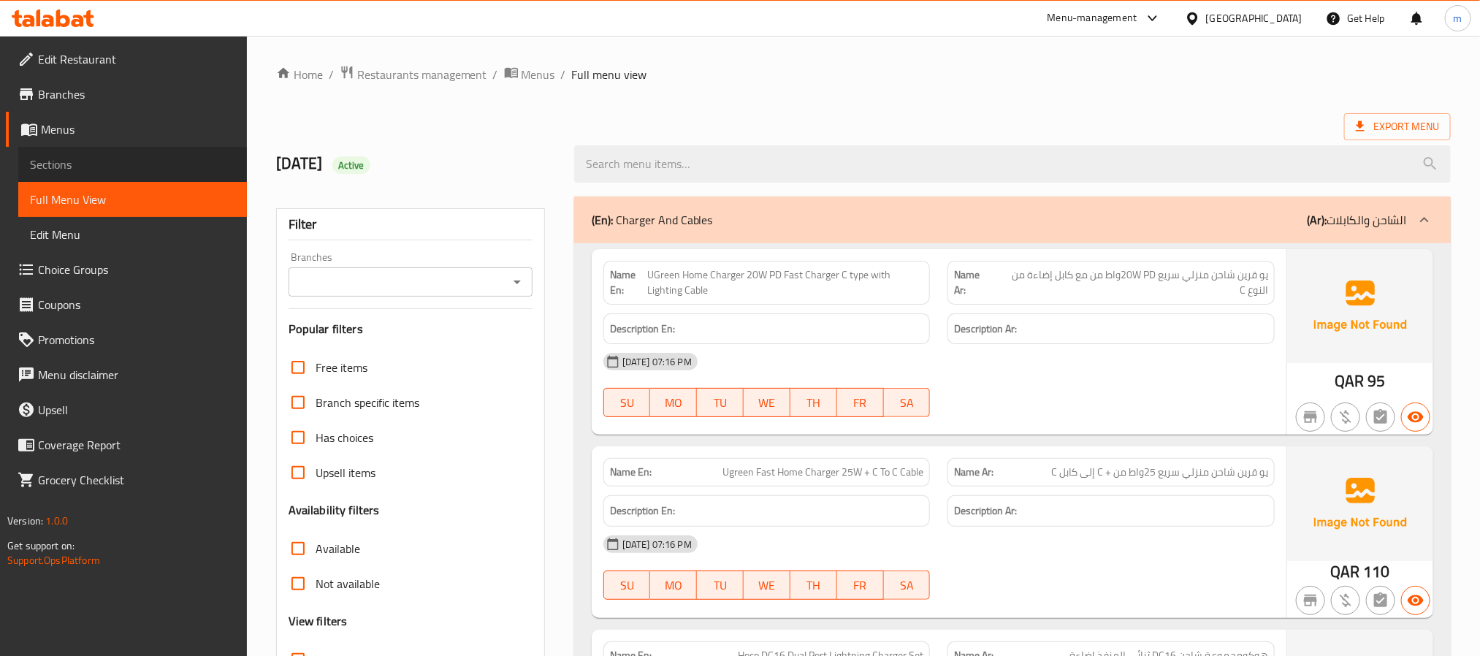
click at [84, 167] on span "Sections" at bounding box center [132, 165] width 205 height 18
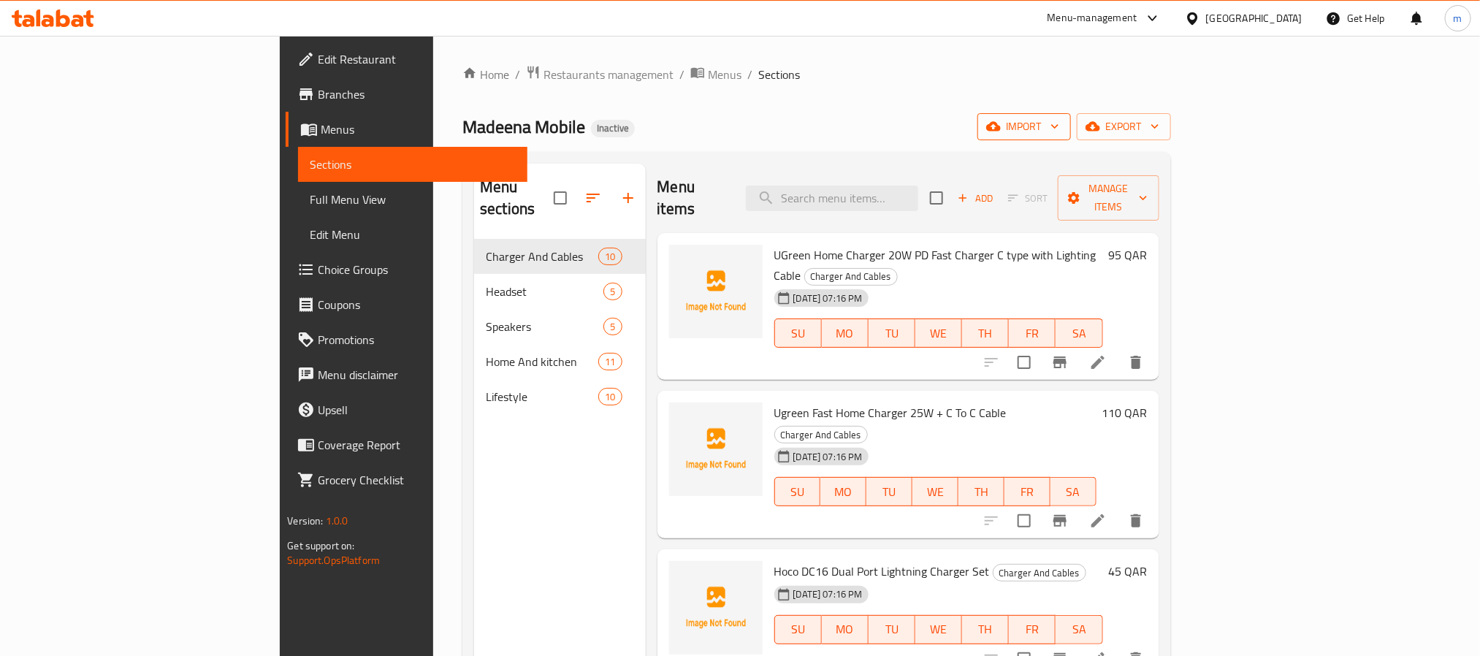
click at [1059, 118] on span "import" at bounding box center [1024, 127] width 70 height 18
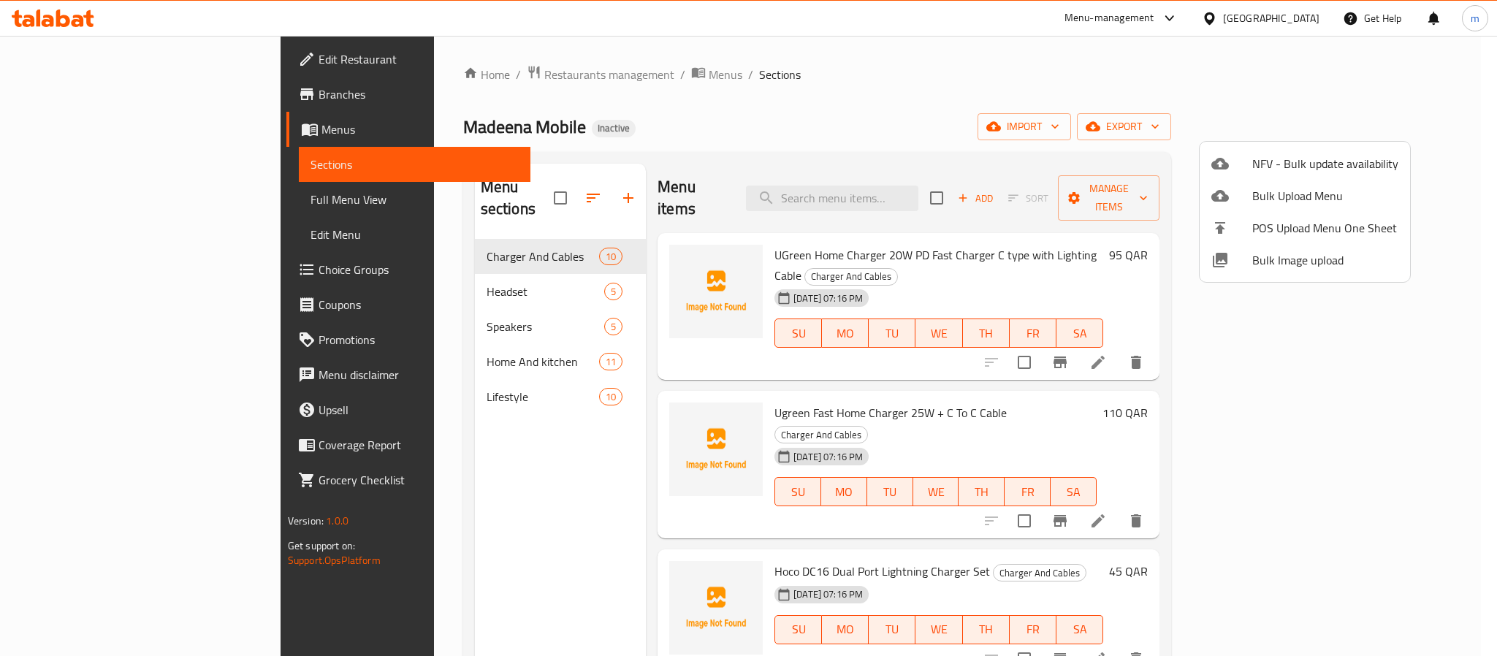
drag, startPoint x: 901, startPoint y: 77, endPoint x: 920, endPoint y: 86, distance: 21.2
click at [901, 77] on div at bounding box center [748, 328] width 1497 height 656
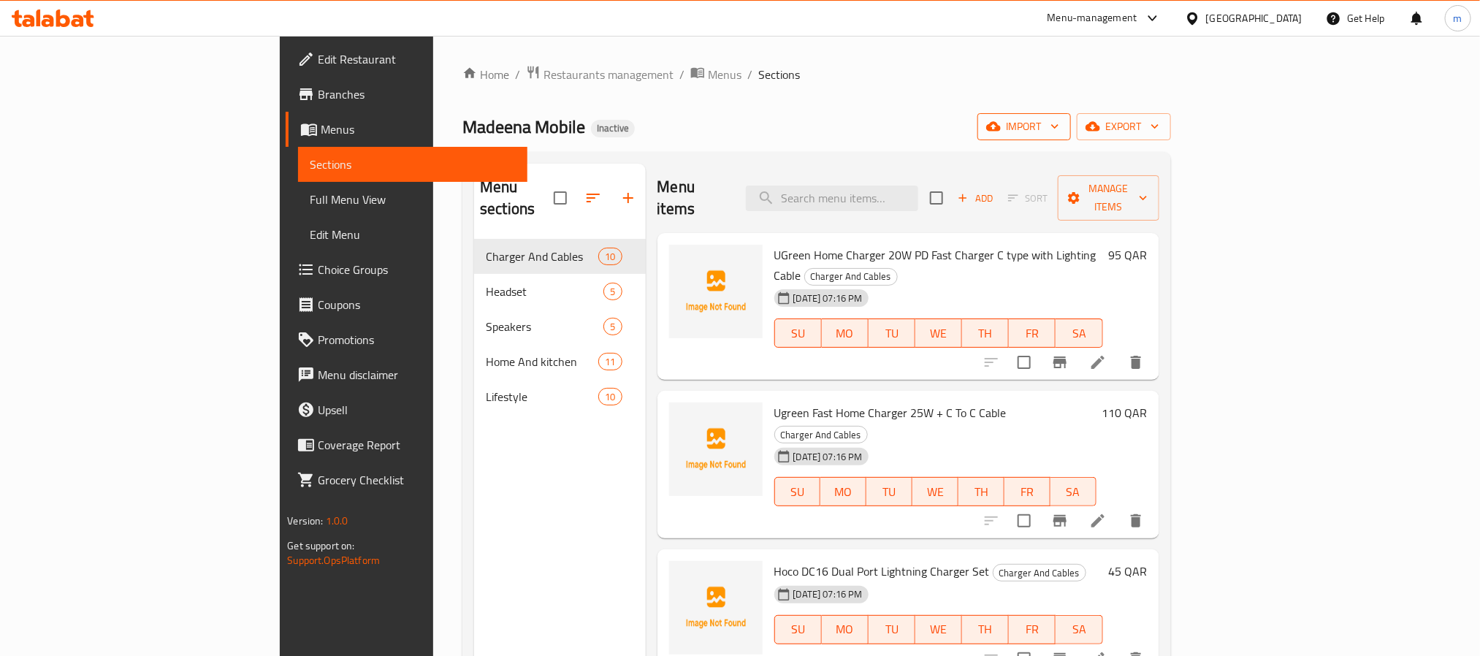
click at [1059, 123] on span "import" at bounding box center [1024, 127] width 70 height 18
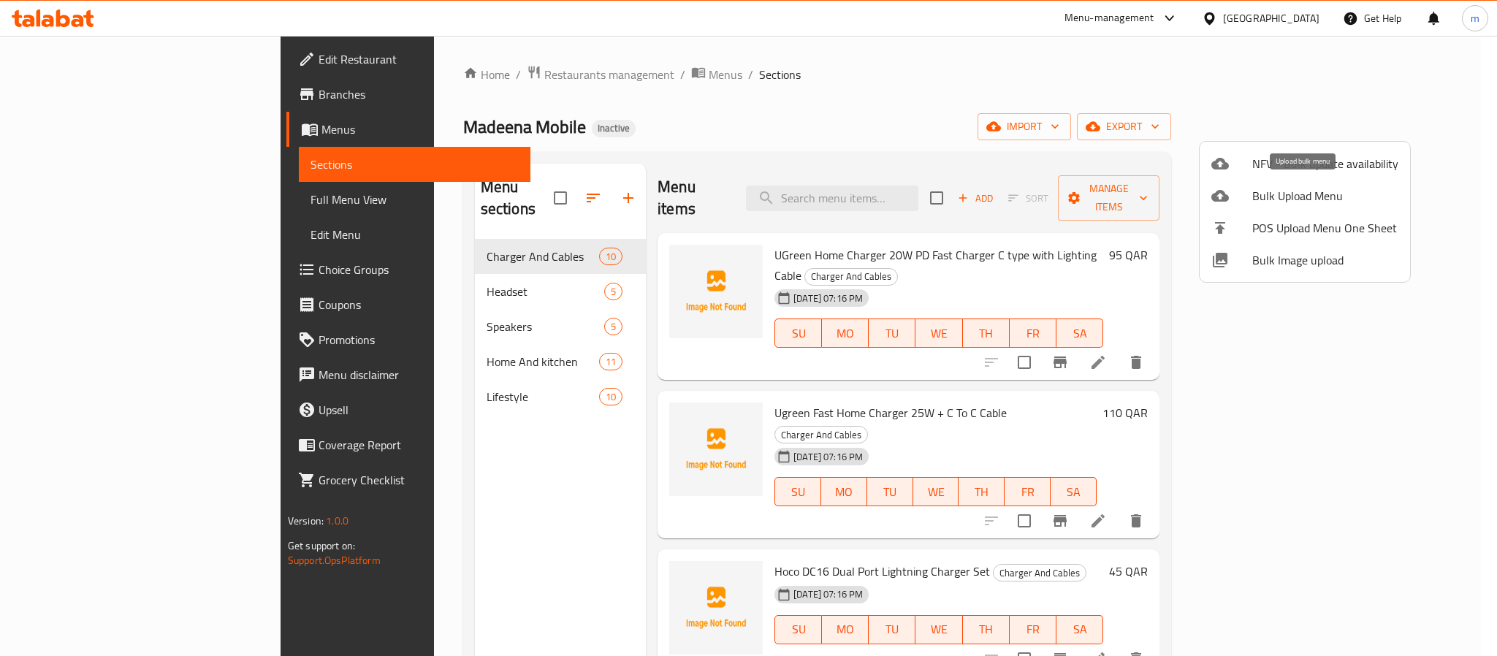
click at [1304, 191] on span "Bulk Upload Menu" at bounding box center [1325, 196] width 146 height 18
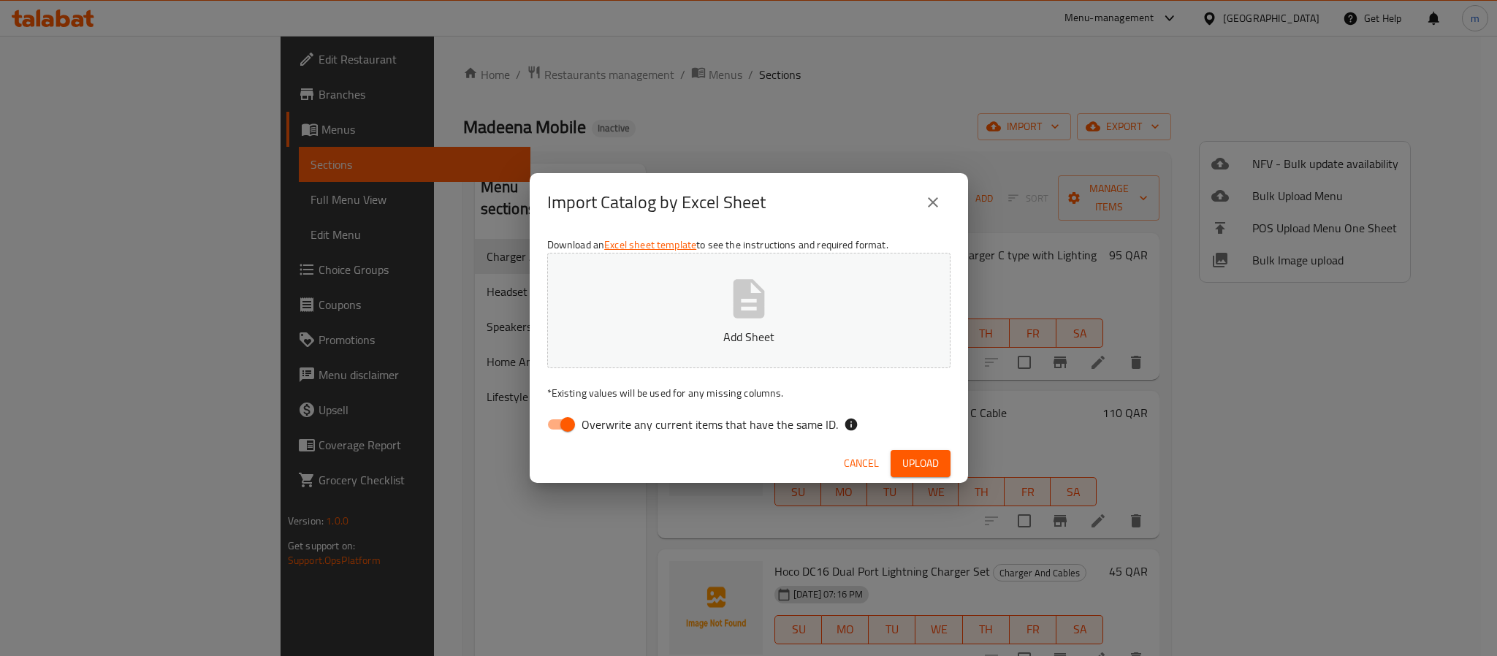
click at [566, 423] on input "Overwrite any current items that have the same ID." at bounding box center [567, 425] width 83 height 28
checkbox input "false"
click at [934, 463] on span "Upload" at bounding box center [920, 463] width 37 height 18
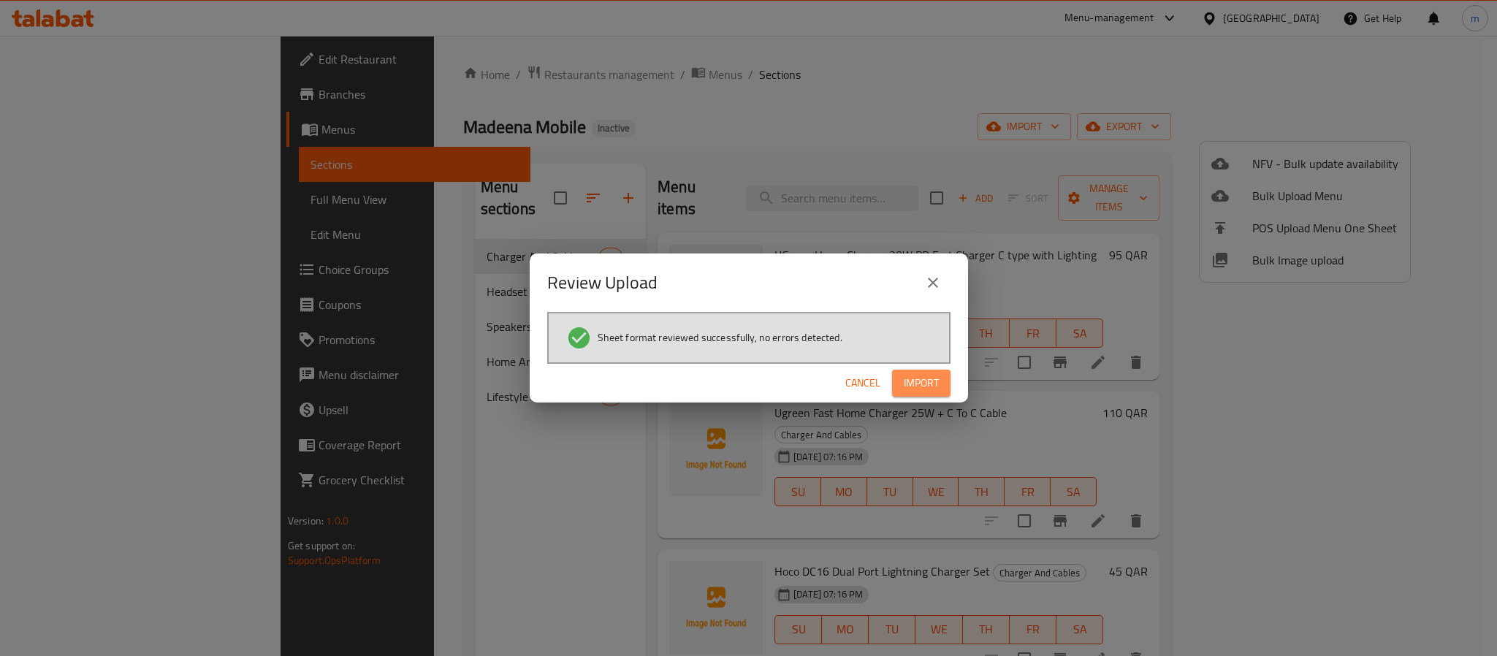
click at [912, 377] on span "Import" at bounding box center [921, 383] width 35 height 18
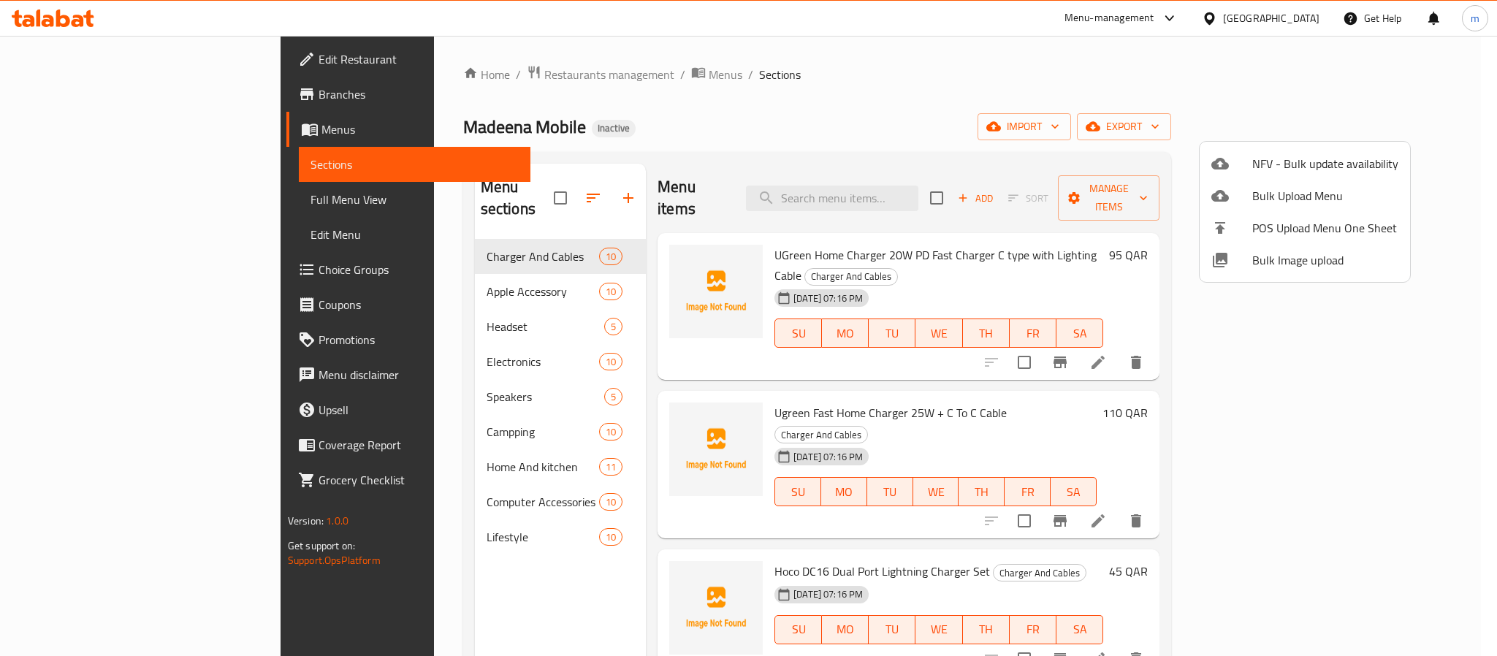
click at [86, 198] on div at bounding box center [748, 328] width 1497 height 656
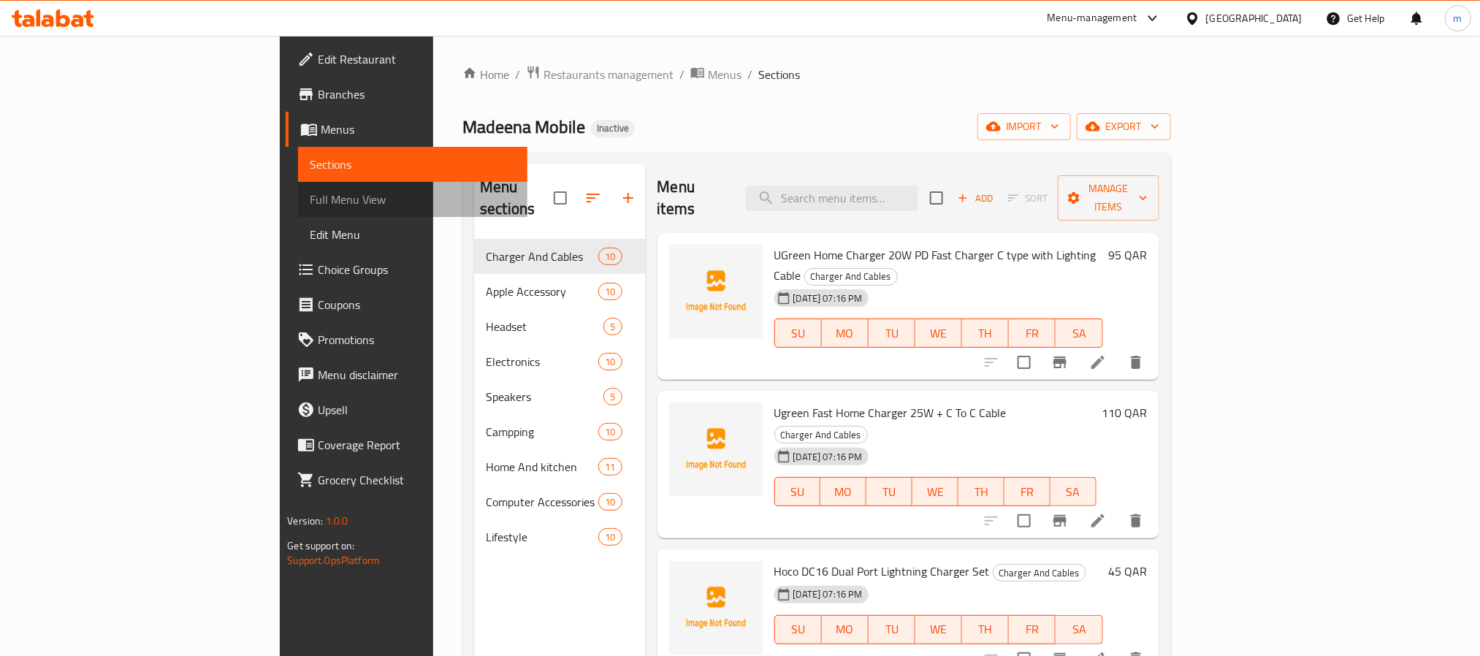
click at [310, 198] on span "Full Menu View" at bounding box center [412, 200] width 205 height 18
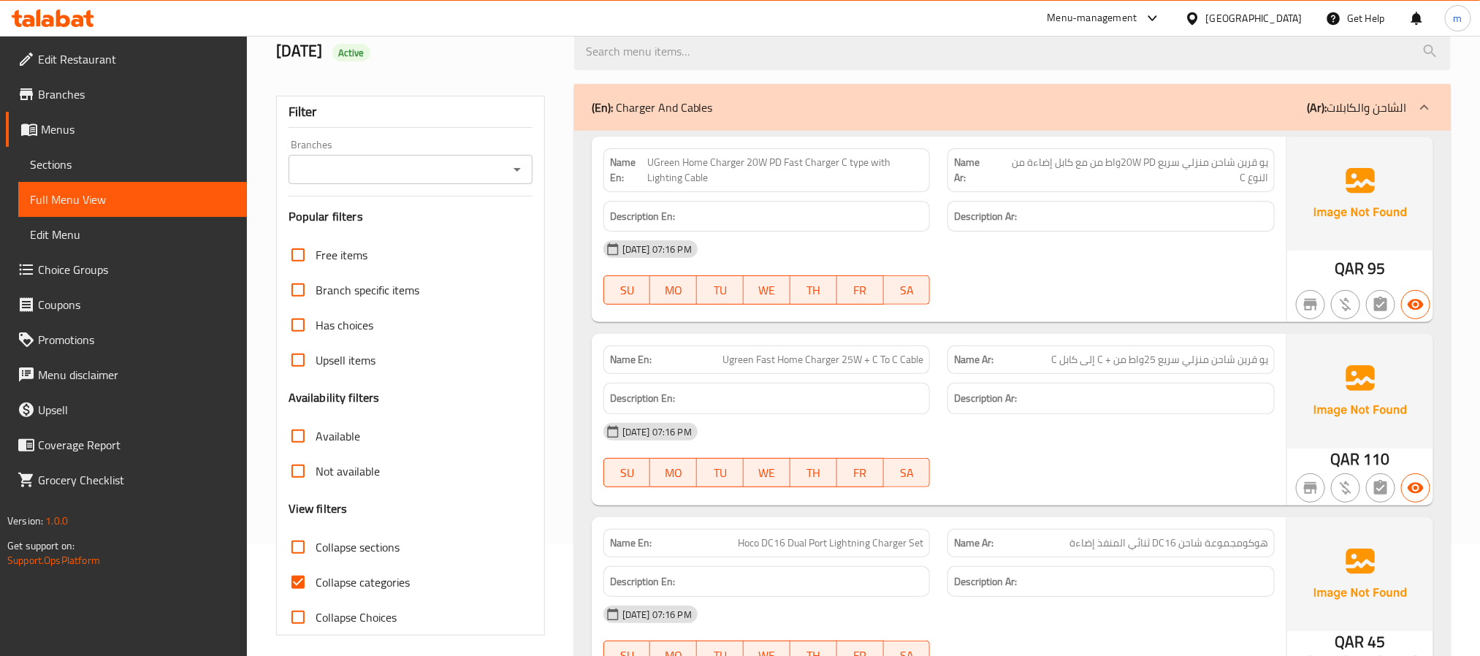
scroll to position [438, 0]
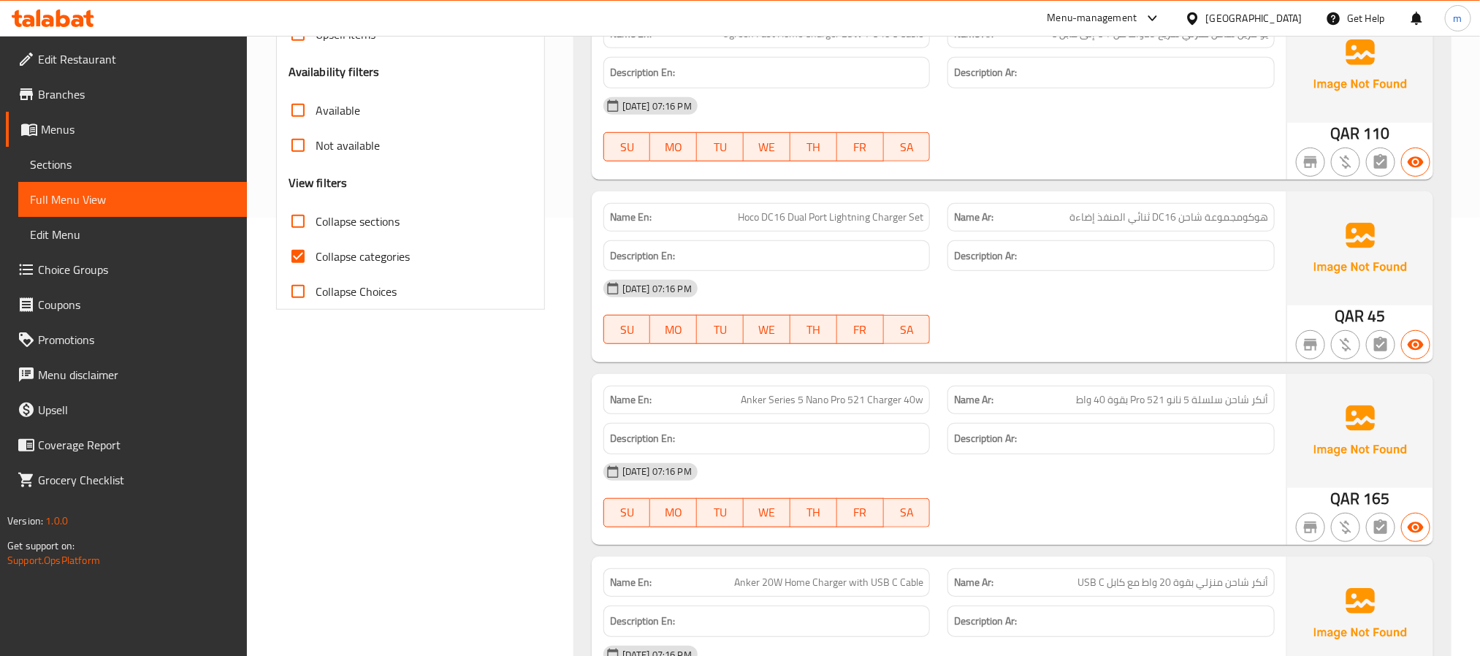
click at [300, 257] on input "Collapse categories" at bounding box center [298, 256] width 35 height 35
checkbox input "false"
click at [301, 226] on input "Collapse sections" at bounding box center [298, 221] width 35 height 35
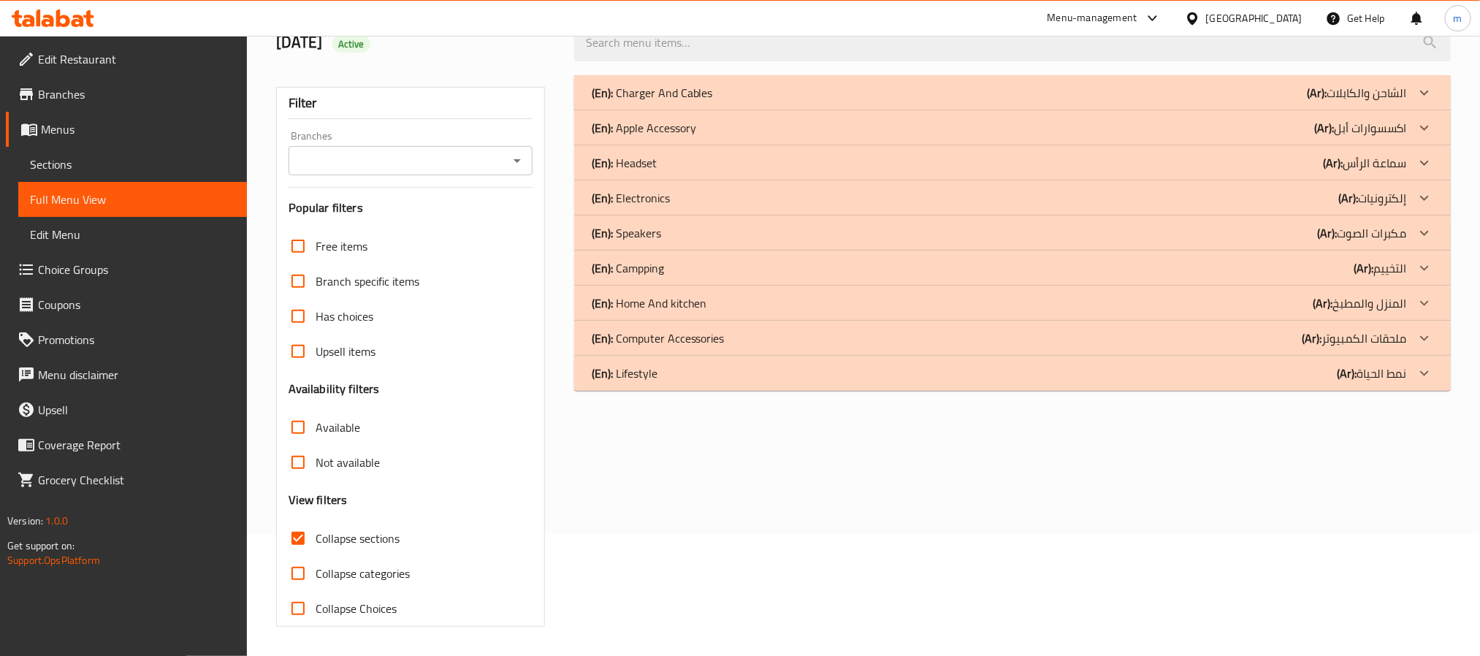
scroll to position [123, 0]
click at [305, 540] on input "Collapse sections" at bounding box center [298, 538] width 35 height 35
checkbox input "false"
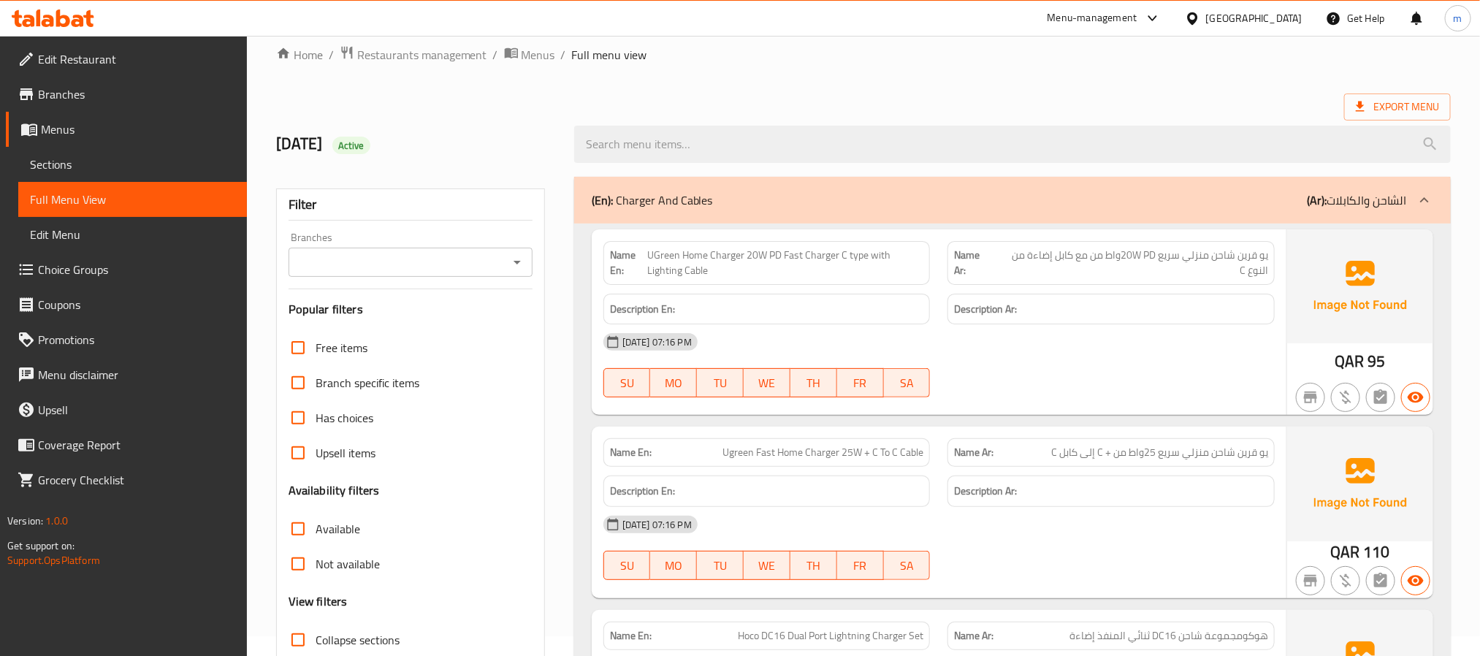
scroll to position [0, 0]
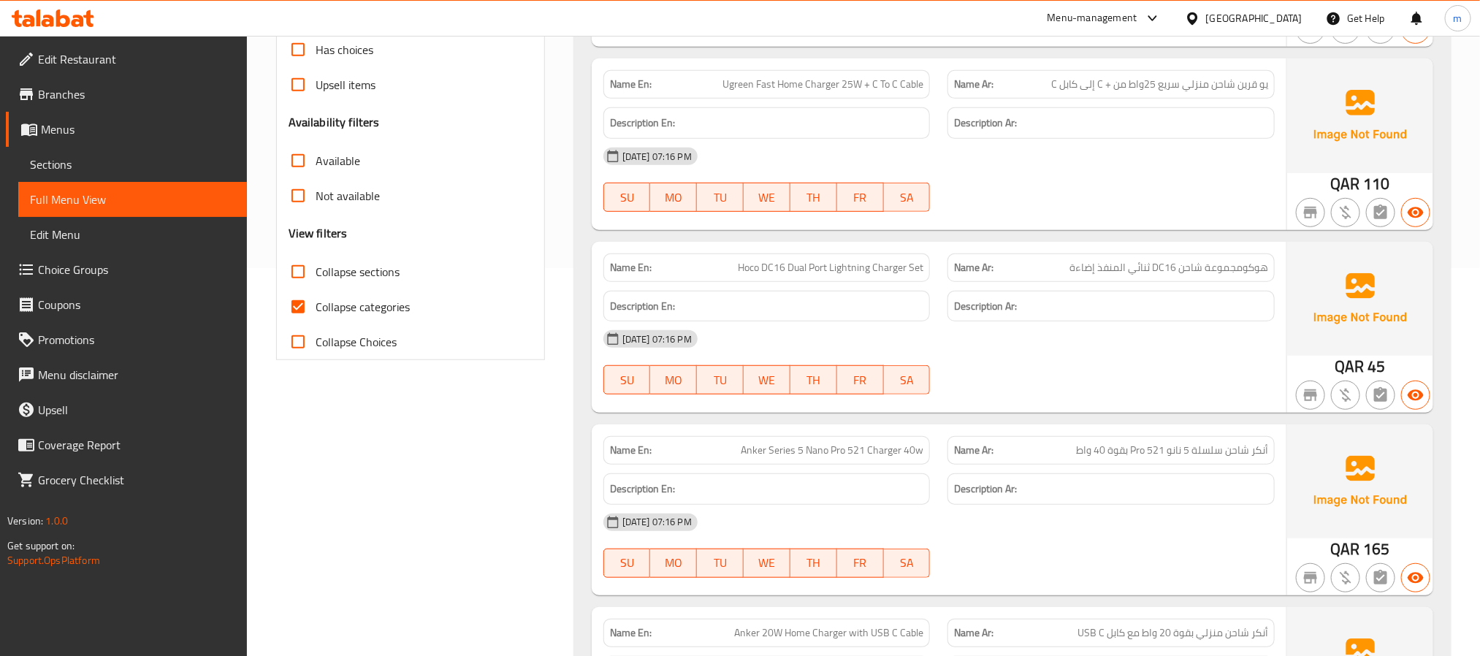
scroll to position [438, 0]
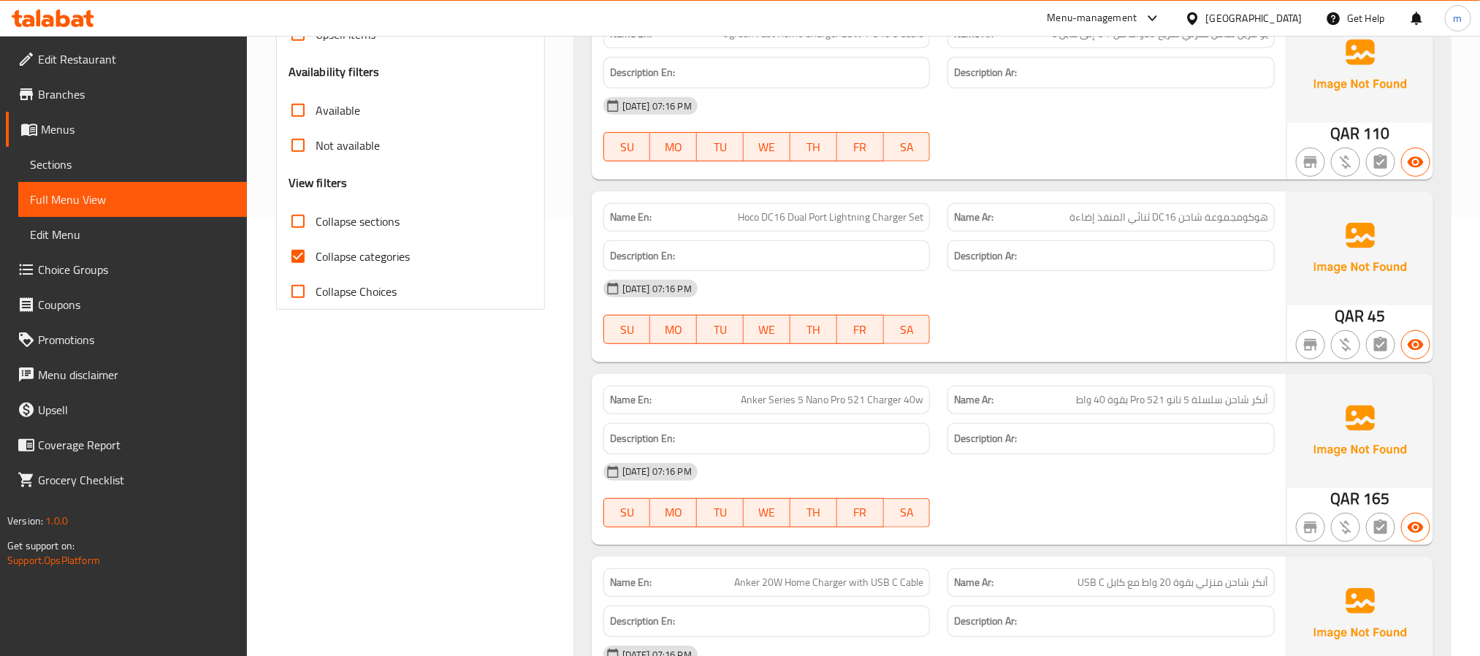
click at [300, 259] on input "Collapse categories" at bounding box center [298, 256] width 35 height 35
checkbox input "false"
click at [291, 221] on input "Collapse sections" at bounding box center [298, 221] width 35 height 35
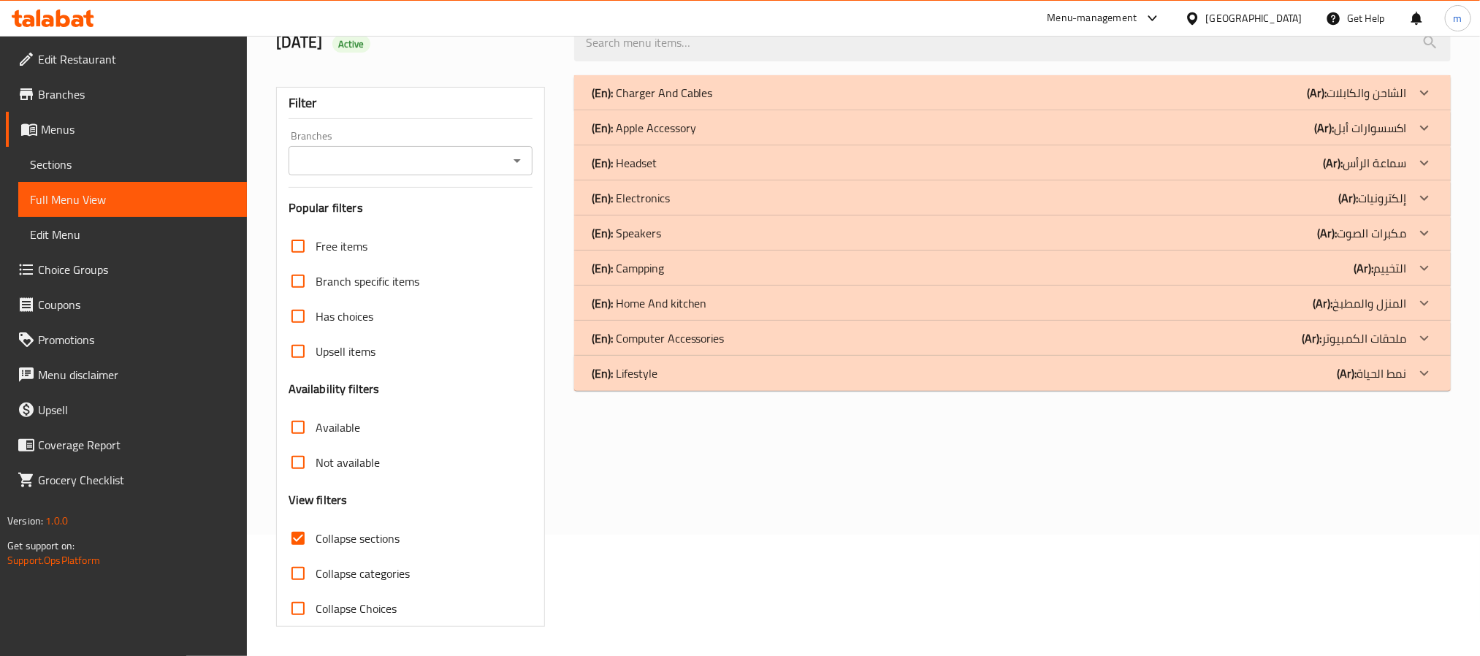
scroll to position [123, 0]
click at [294, 530] on input "Collapse sections" at bounding box center [298, 538] width 35 height 35
checkbox input "false"
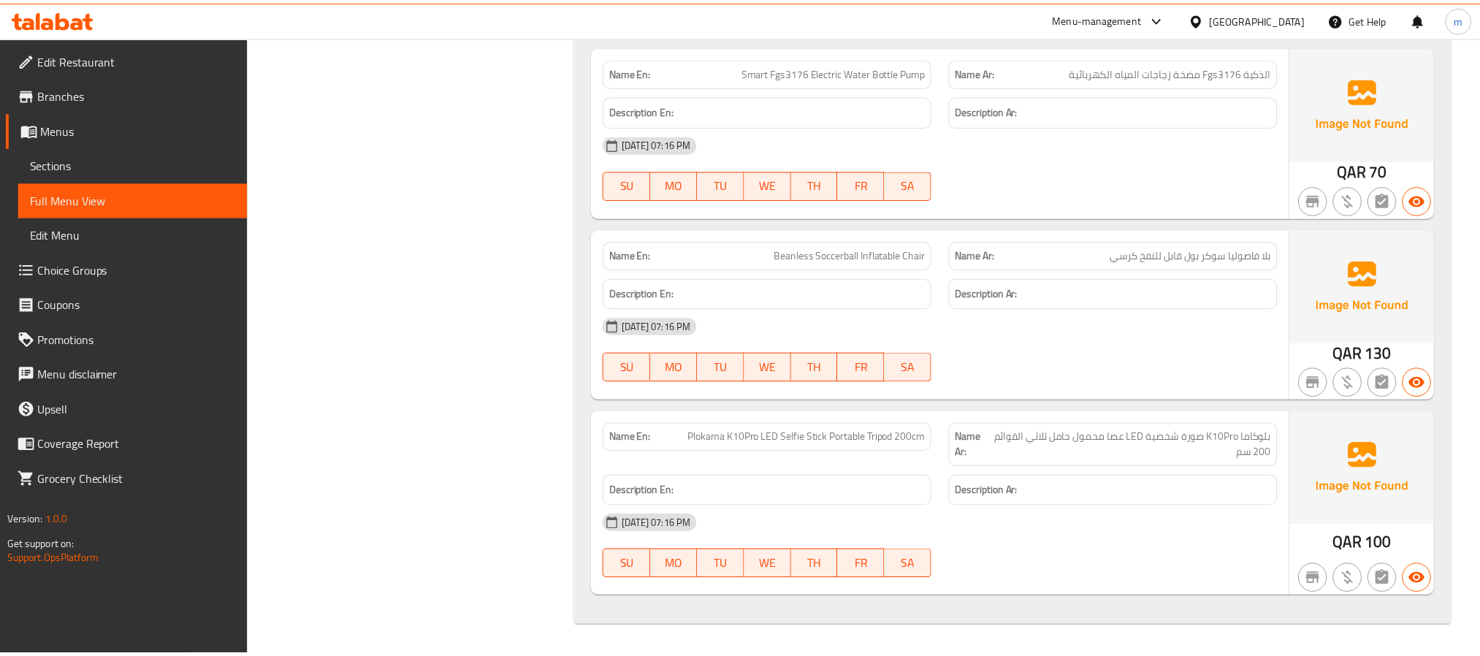
scroll to position [0, 0]
